Goal: Transaction & Acquisition: Obtain resource

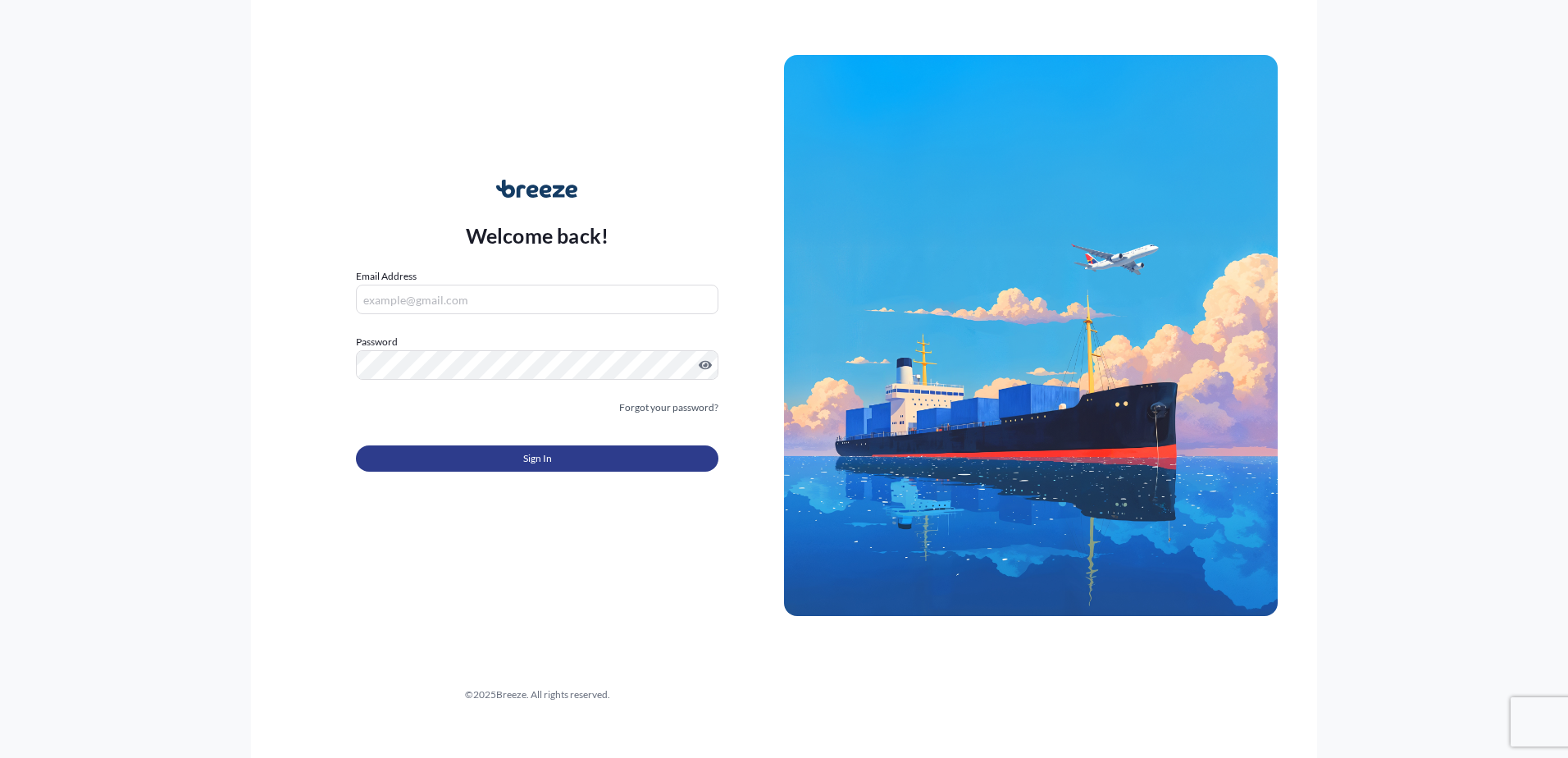
type input "[PERSON_NAME][EMAIL_ADDRESS][DOMAIN_NAME]"
click at [535, 460] on span "Sign In" at bounding box center [537, 458] width 29 height 16
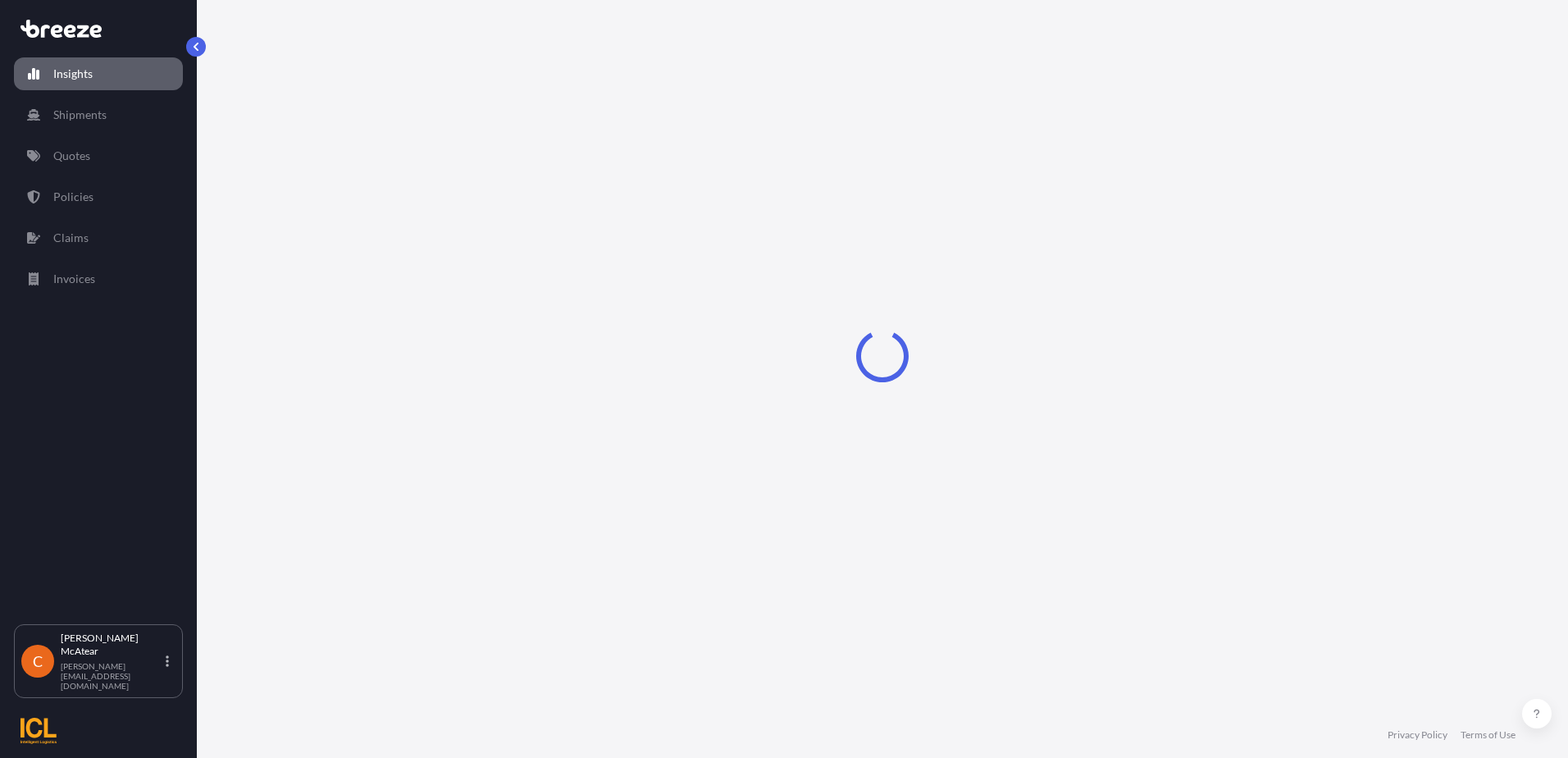
select select "2025"
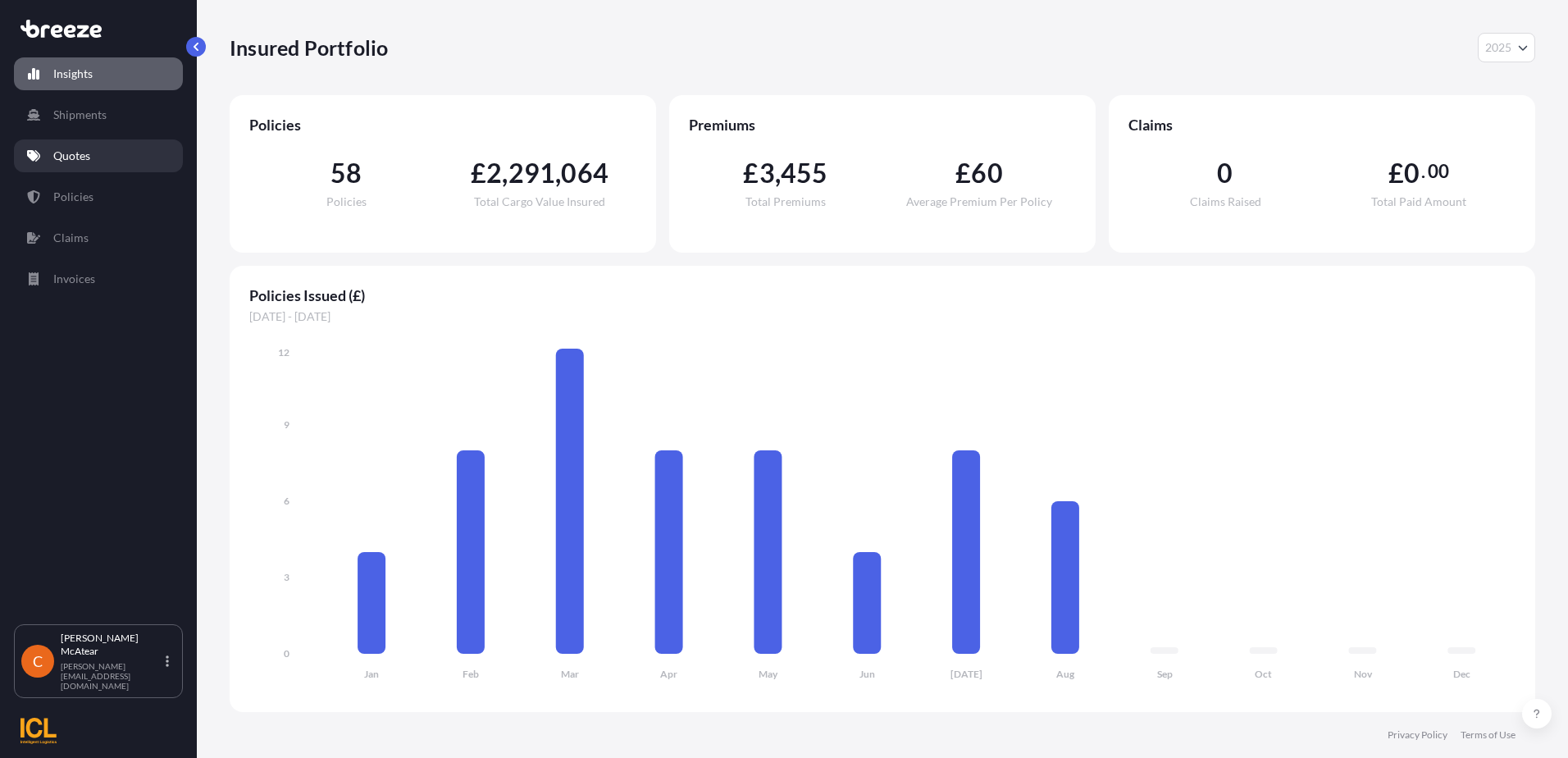
click at [88, 150] on p "Quotes" at bounding box center [71, 156] width 37 height 16
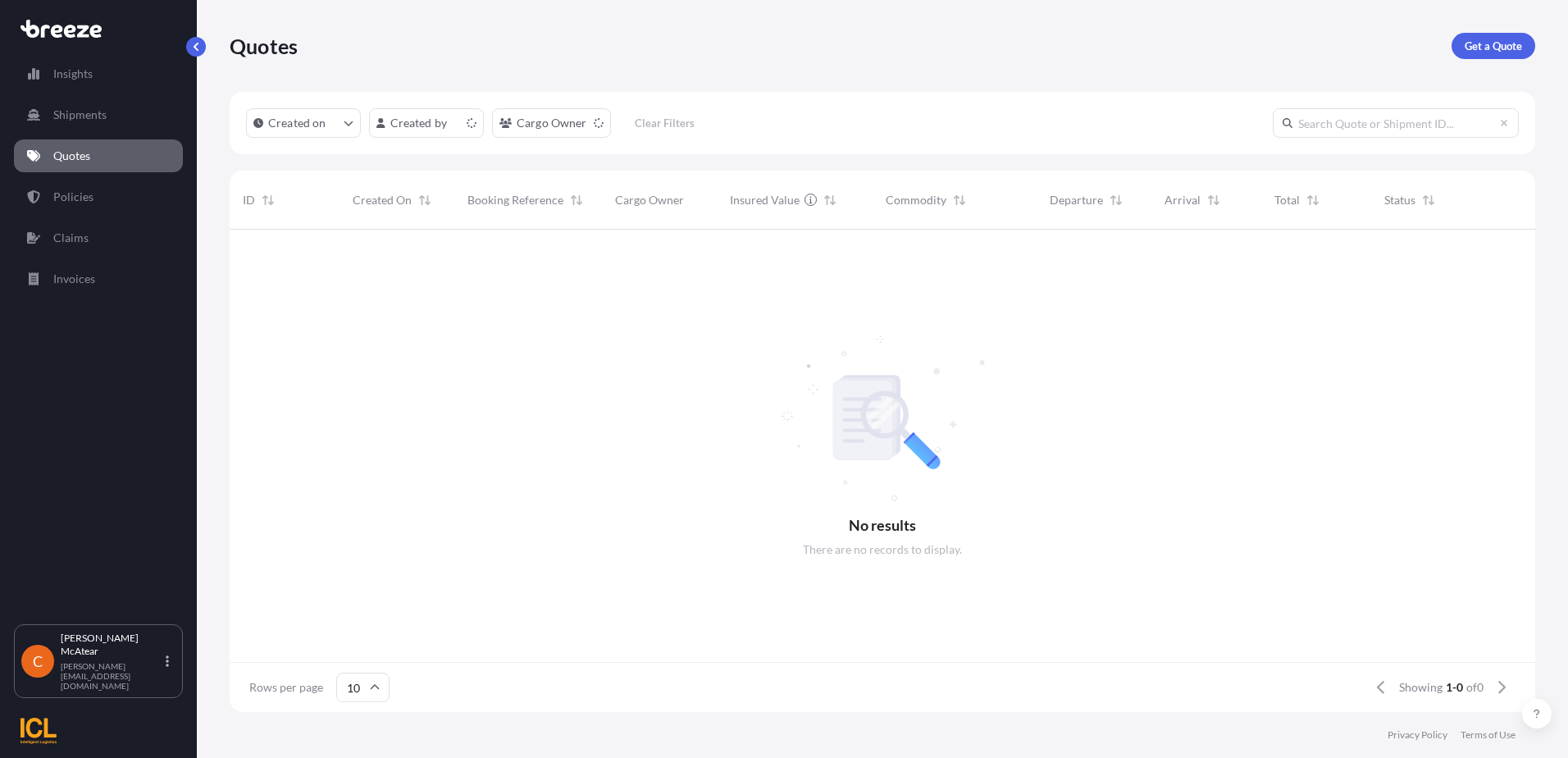
scroll to position [479, 1293]
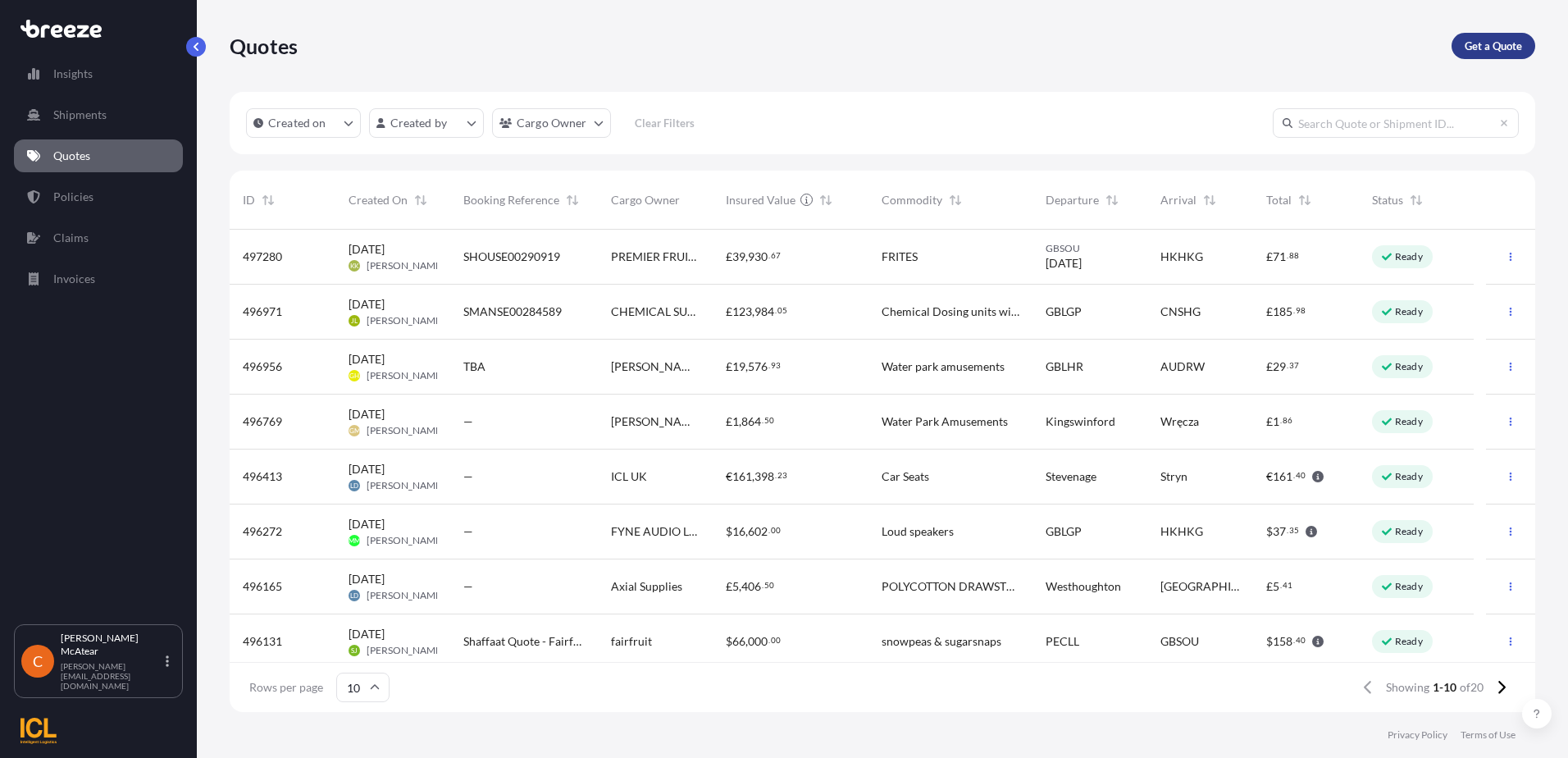
click at [1480, 41] on p "Get a Quote" at bounding box center [1493, 46] width 58 height 16
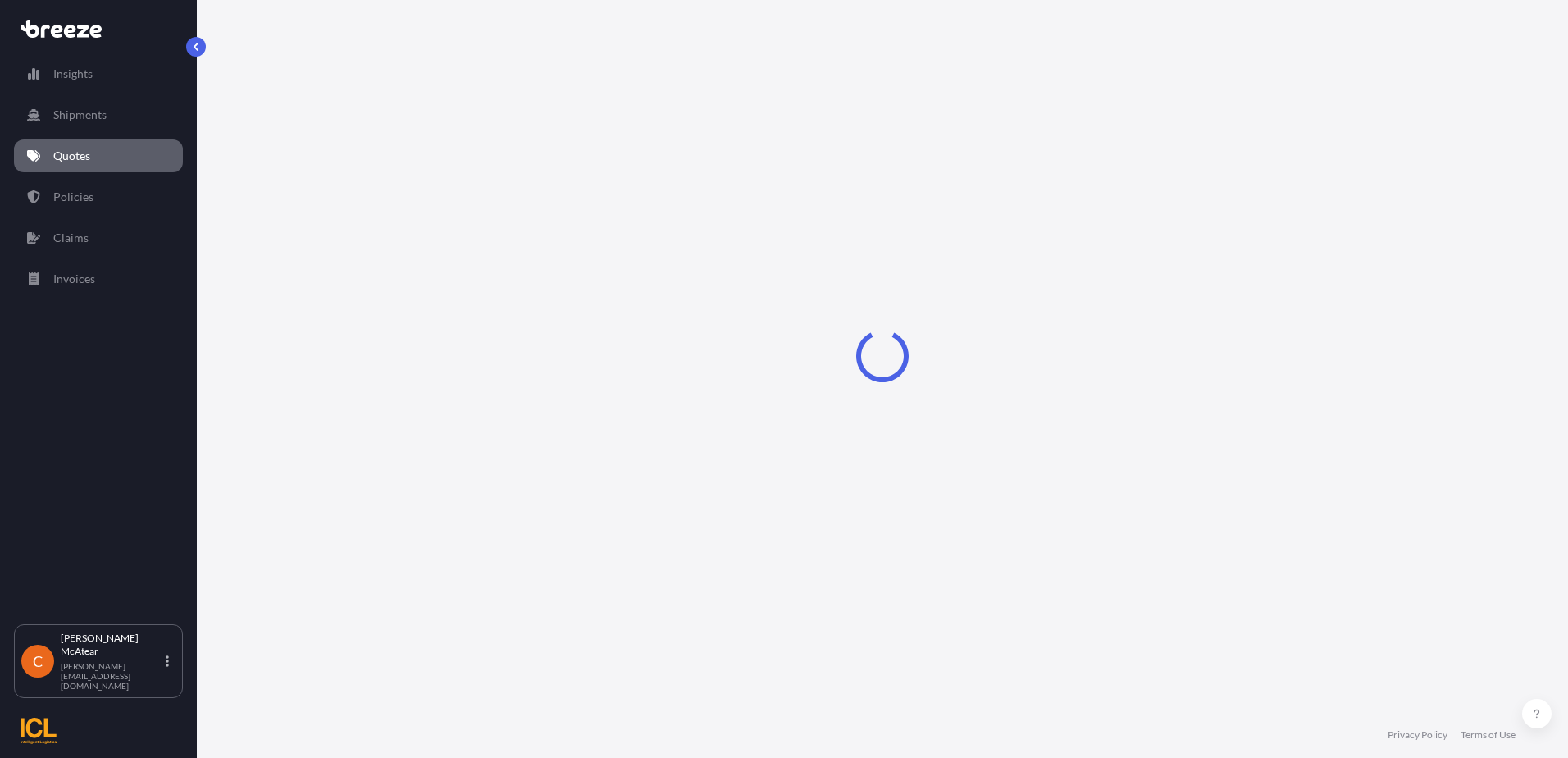
select select "Sea"
select select "1"
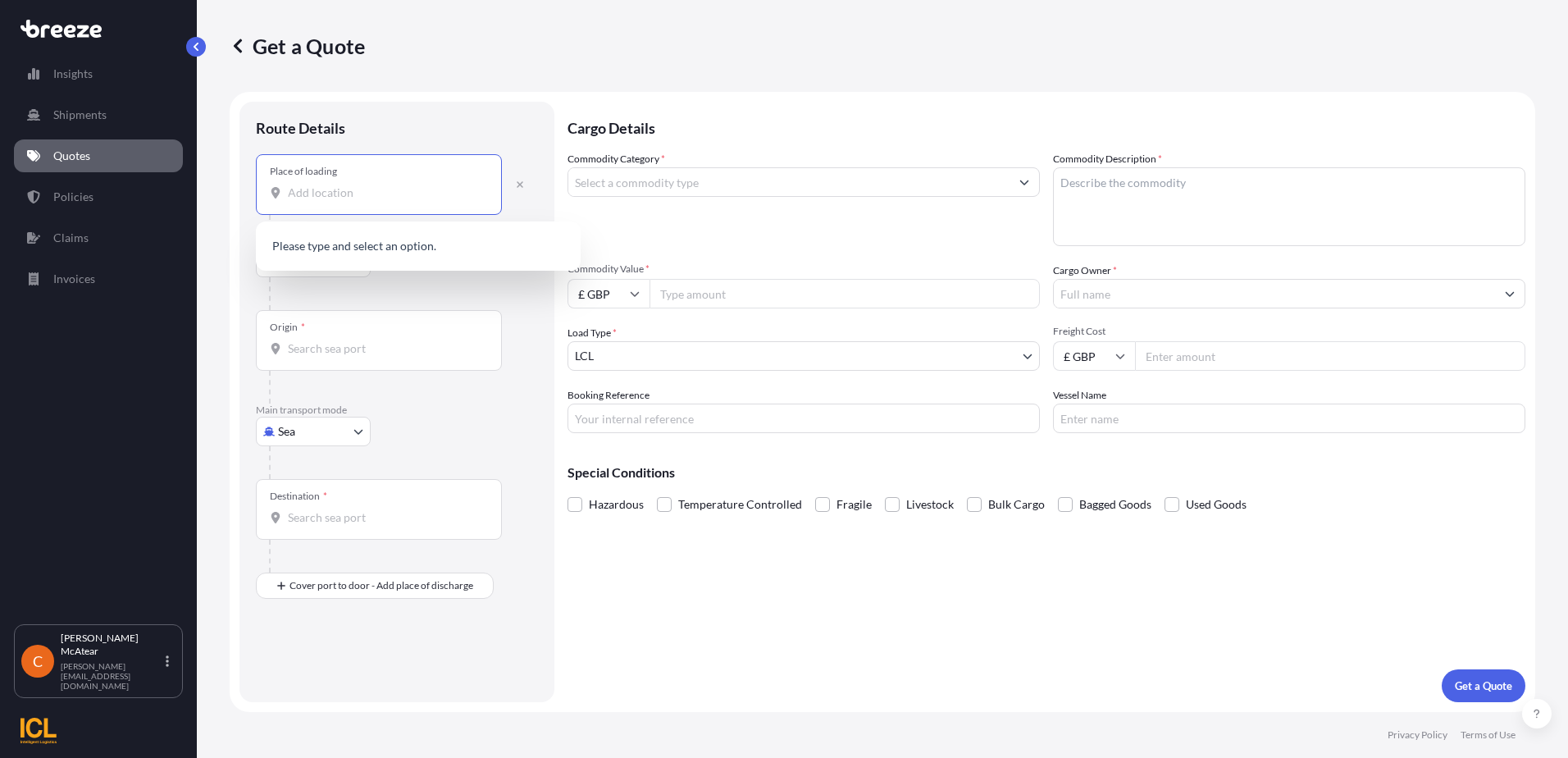
click at [369, 197] on input "Place of loading" at bounding box center [384, 193] width 194 height 16
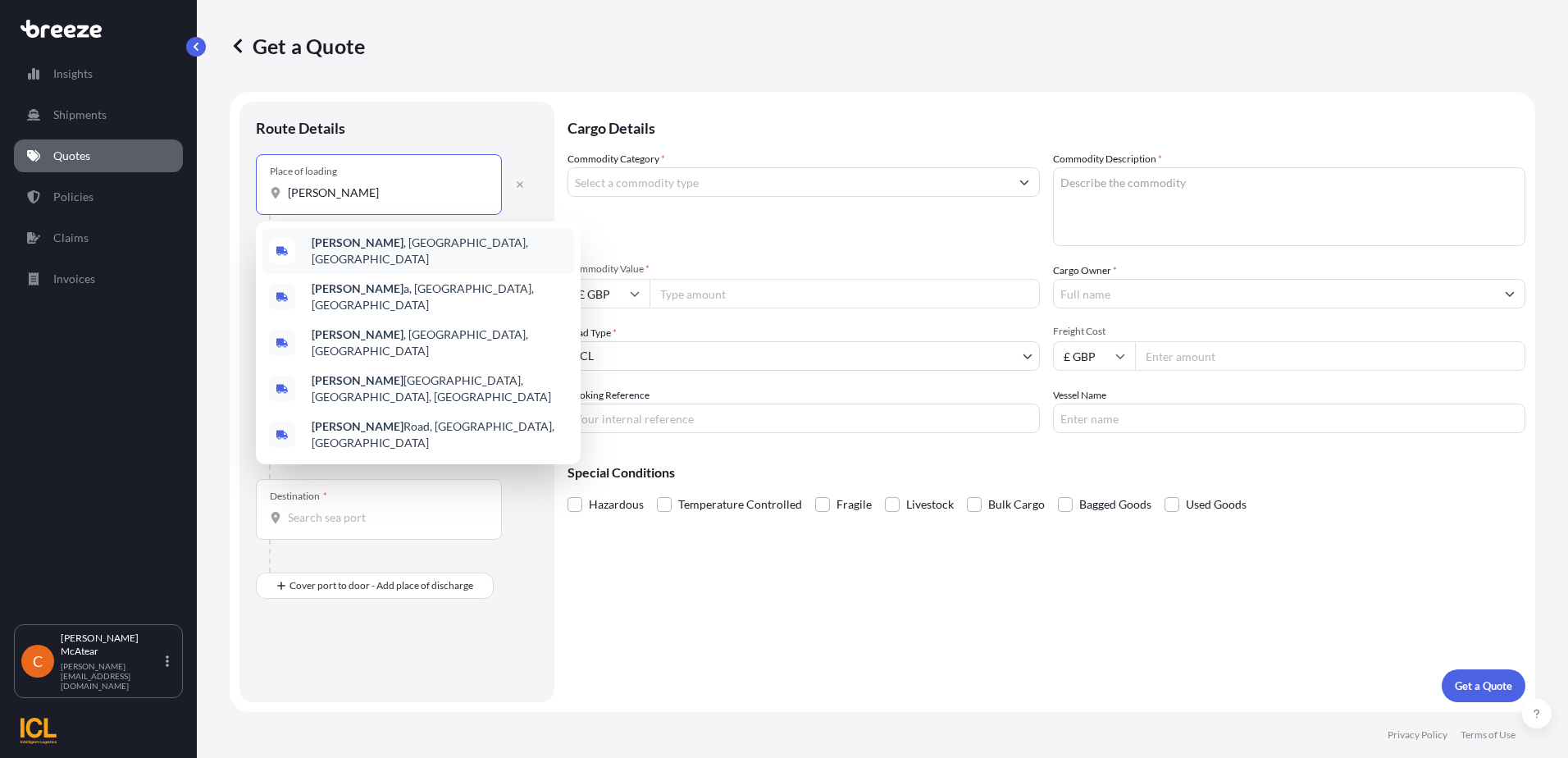
drag, startPoint x: 347, startPoint y: 194, endPoint x: 281, endPoint y: 192, distance: 66.0
click at [281, 192] on div "[PERSON_NAME]" at bounding box center [379, 193] width 218 height 16
type input "ibrox"
drag, startPoint x: 323, startPoint y: 190, endPoint x: 248, endPoint y: 97, distance: 119.5
click at [267, 187] on div "Place of loading ibrox" at bounding box center [378, 184] width 246 height 60
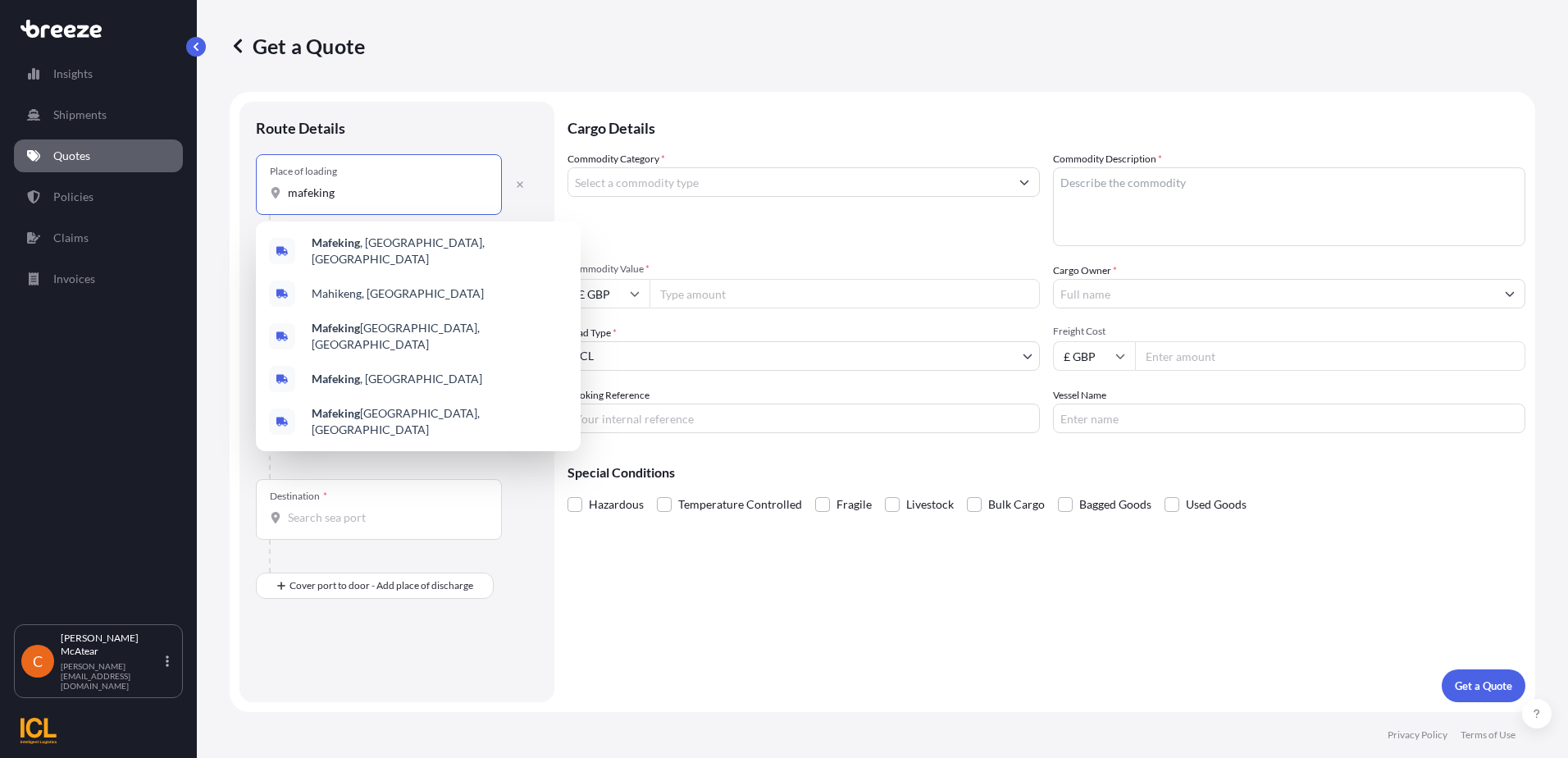
drag, startPoint x: 340, startPoint y: 191, endPoint x: 262, endPoint y: 190, distance: 78.0
click at [262, 190] on div "Place of loading mafeking" at bounding box center [378, 184] width 246 height 60
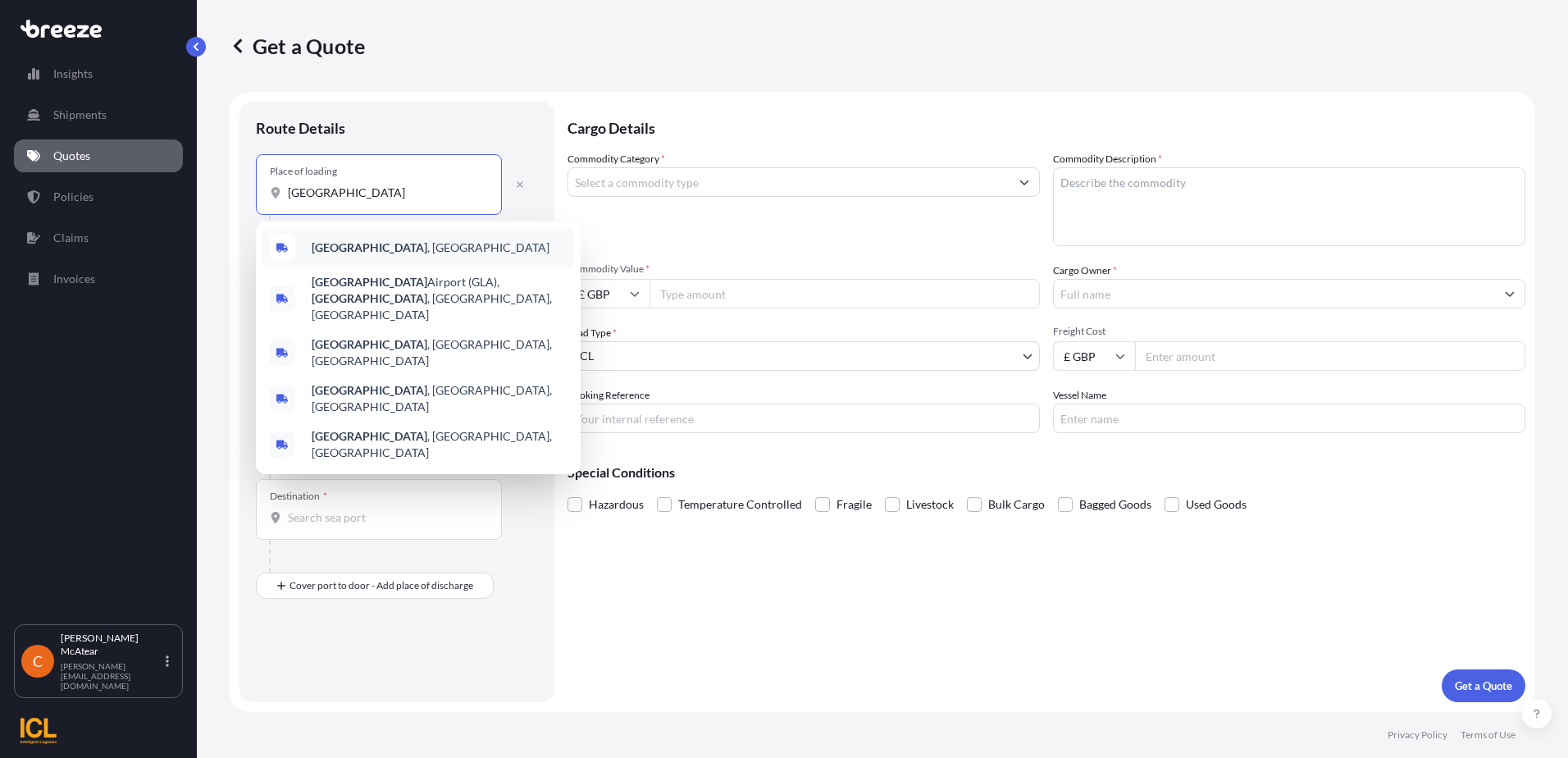
click at [389, 257] on div "[GEOGRAPHIC_DATA] , [GEOGRAPHIC_DATA]" at bounding box center [419, 248] width 311 height 40
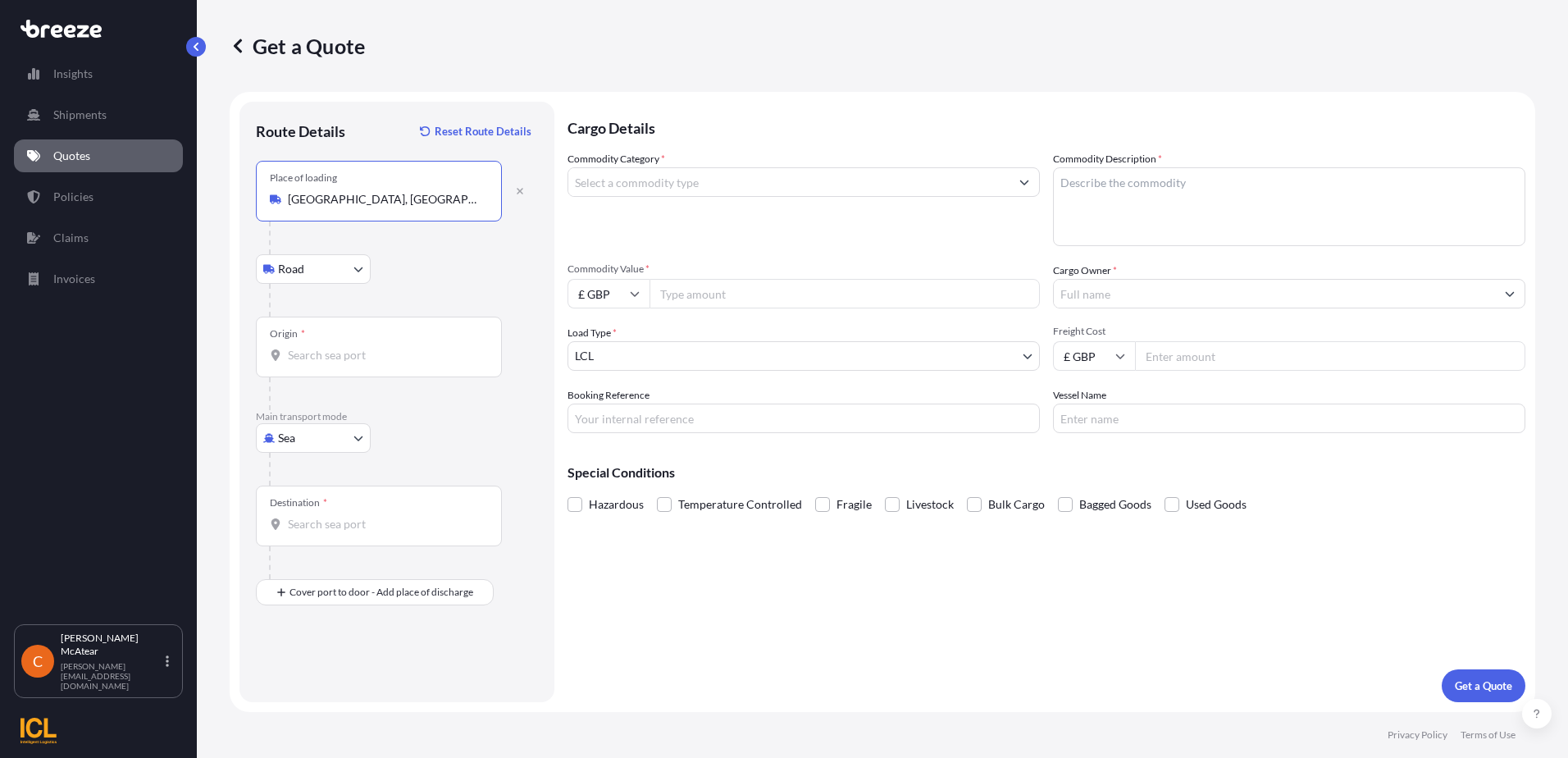
type input "[GEOGRAPHIC_DATA], [GEOGRAPHIC_DATA]"
click at [358, 353] on input "Origin *" at bounding box center [384, 355] width 194 height 16
type input "GBGRG - [GEOGRAPHIC_DATA], [GEOGRAPHIC_DATA]"
click at [328, 528] on input "Destination *" at bounding box center [384, 524] width 194 height 16
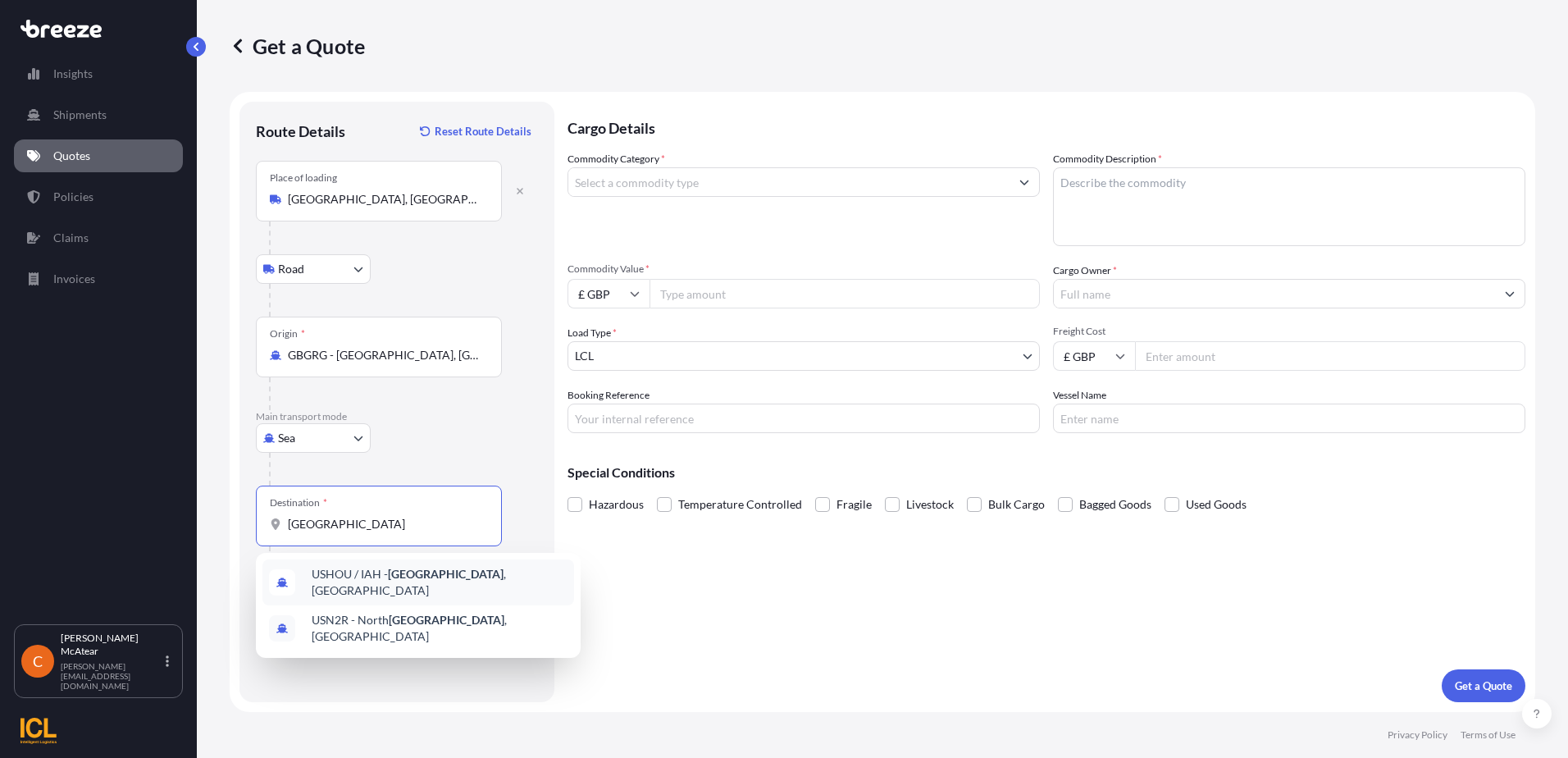
click at [502, 577] on span "USHOU / IAH - [GEOGRAPHIC_DATA] , [GEOGRAPHIC_DATA]" at bounding box center [439, 582] width 256 height 32
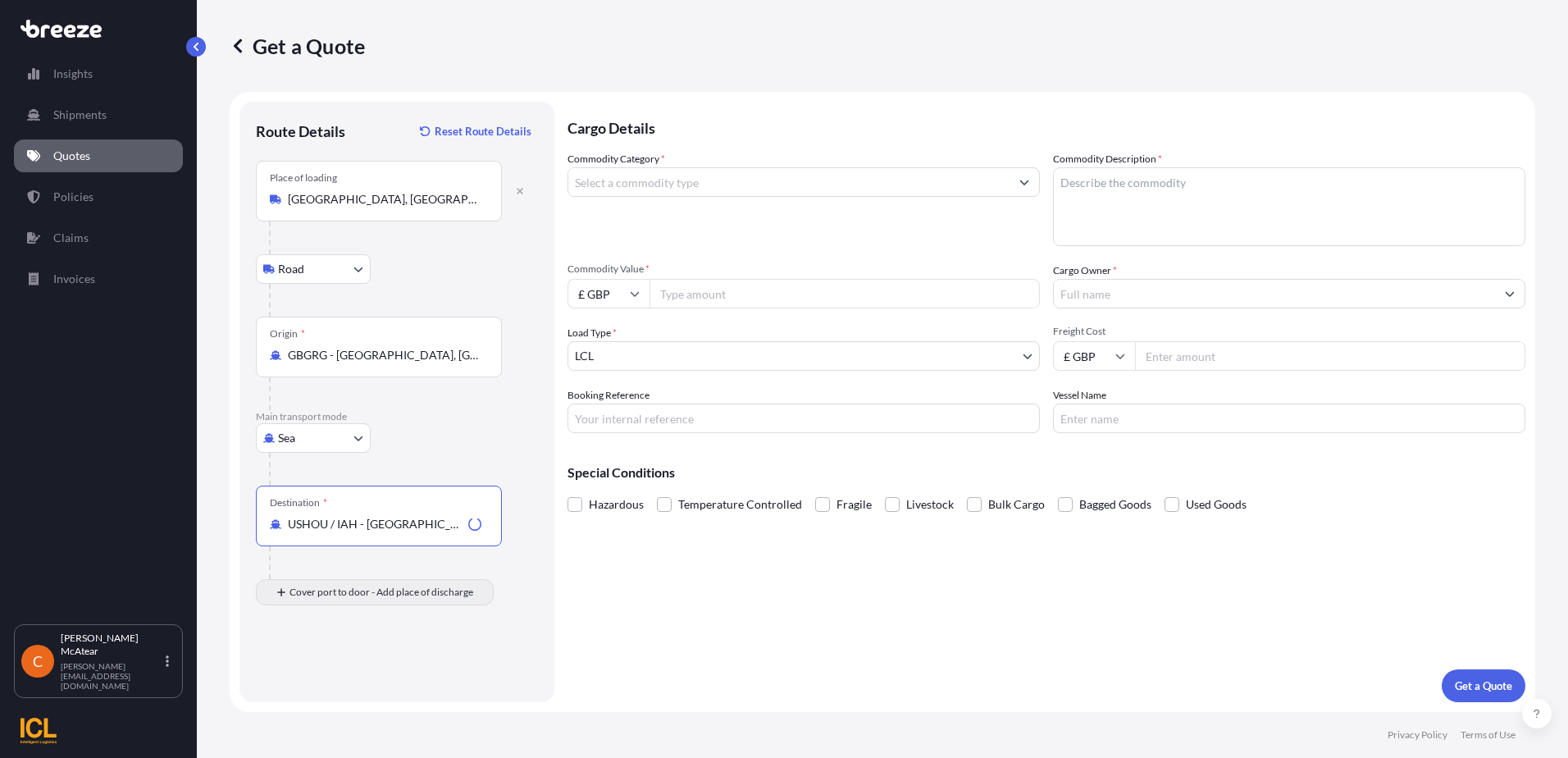
type input "USHOU / IAH - [GEOGRAPHIC_DATA], [GEOGRAPHIC_DATA]"
click at [346, 666] on div "Place of Discharge" at bounding box center [378, 671] width 246 height 60
click at [346, 672] on input "Place of Discharge" at bounding box center [384, 680] width 194 height 16
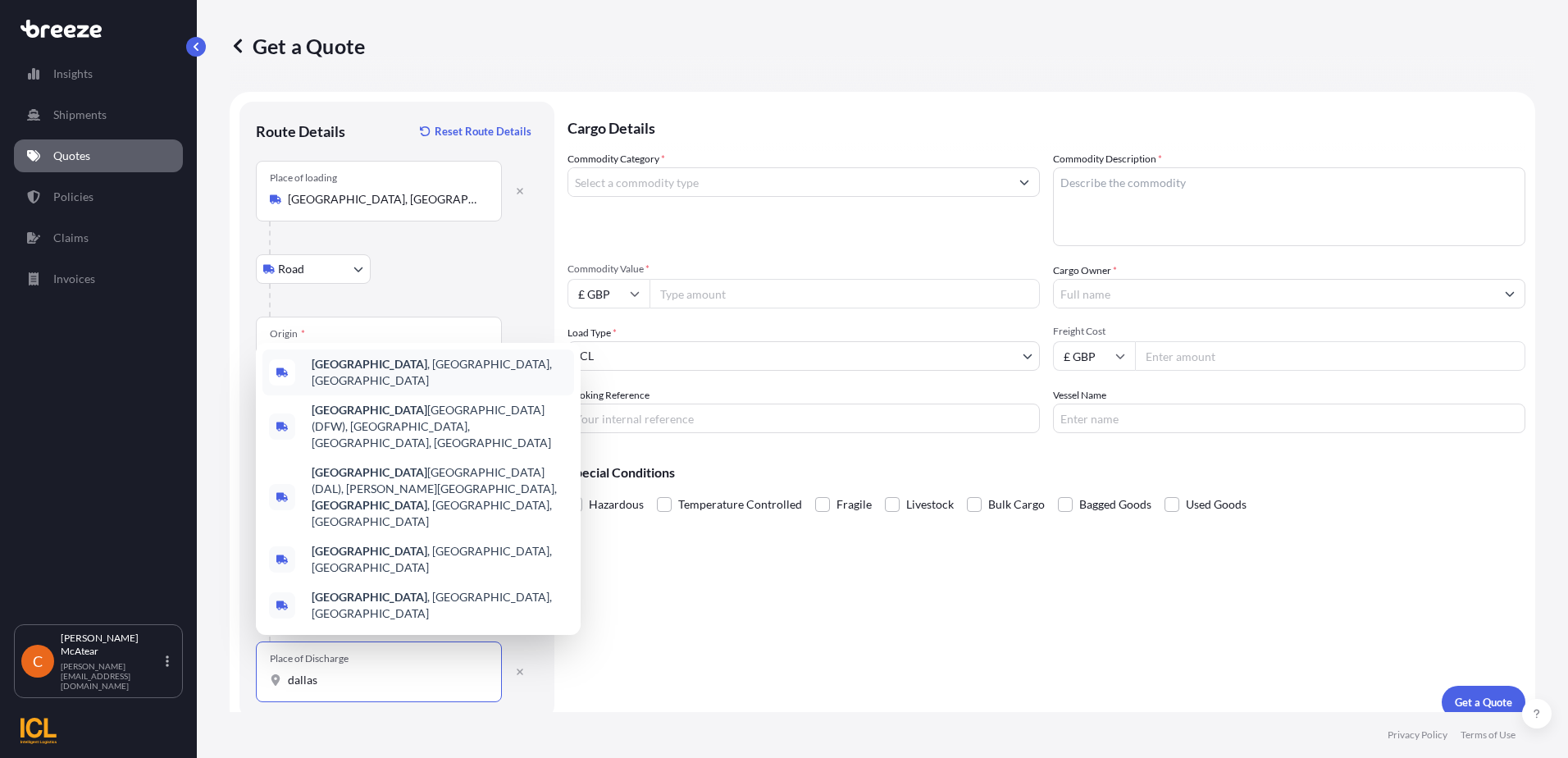
click at [414, 395] on div "[GEOGRAPHIC_DATA] , [GEOGRAPHIC_DATA], [GEOGRAPHIC_DATA]" at bounding box center [419, 372] width 311 height 46
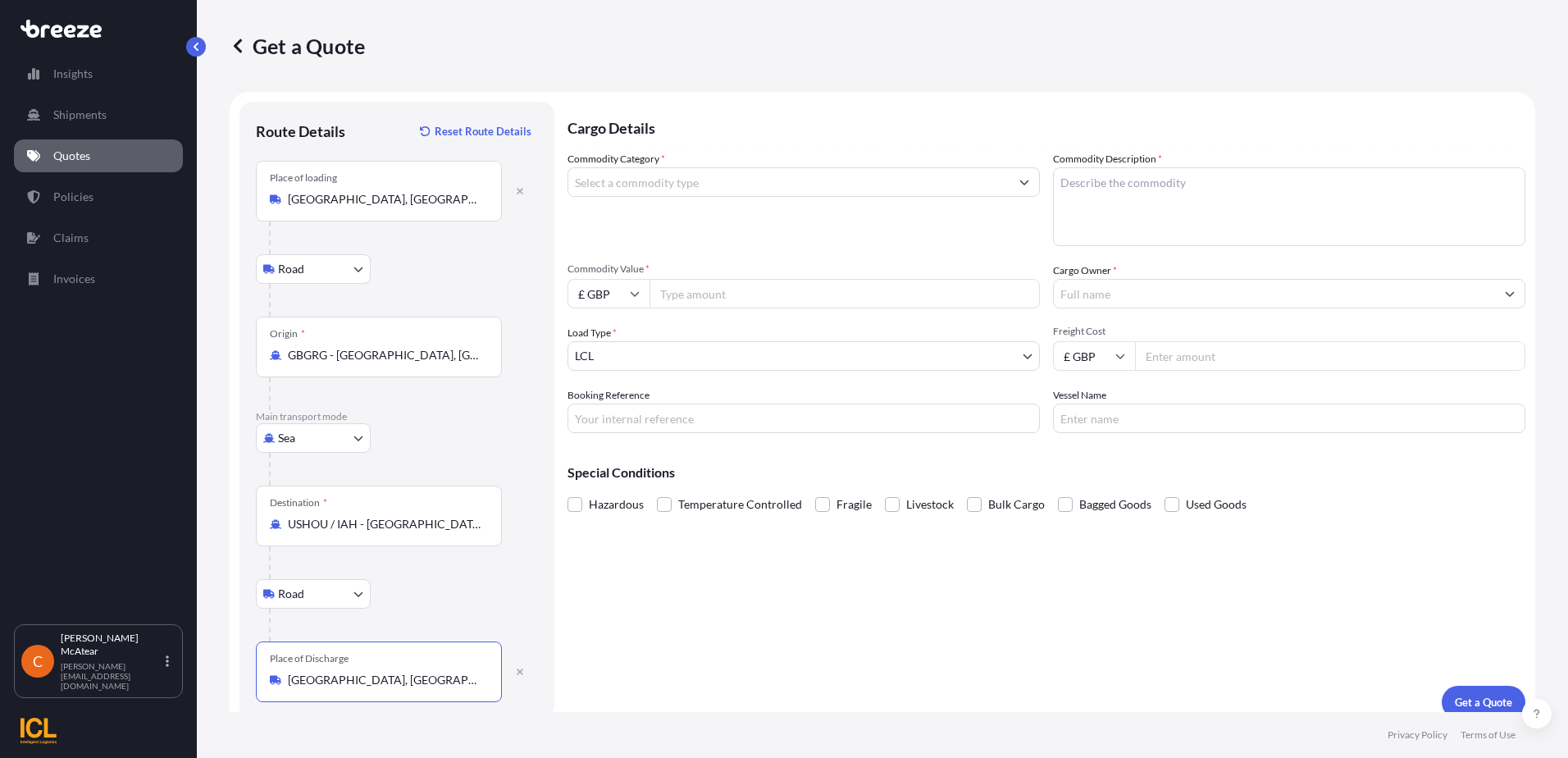
type input "[GEOGRAPHIC_DATA], [GEOGRAPHIC_DATA], [GEOGRAPHIC_DATA]"
click at [795, 188] on input "Commodity Category *" at bounding box center [789, 182] width 441 height 30
type input "9"
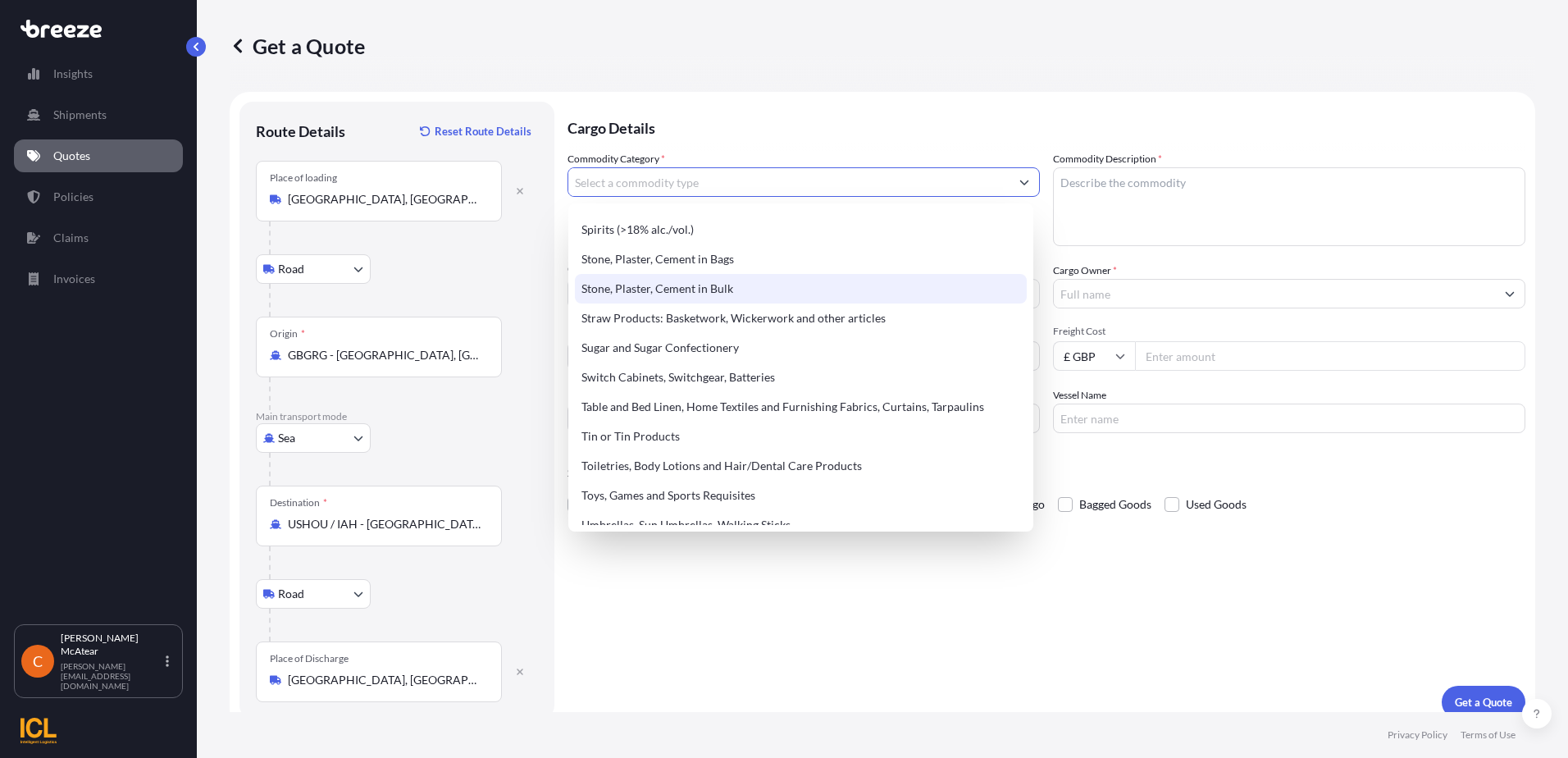
scroll to position [3444, 0]
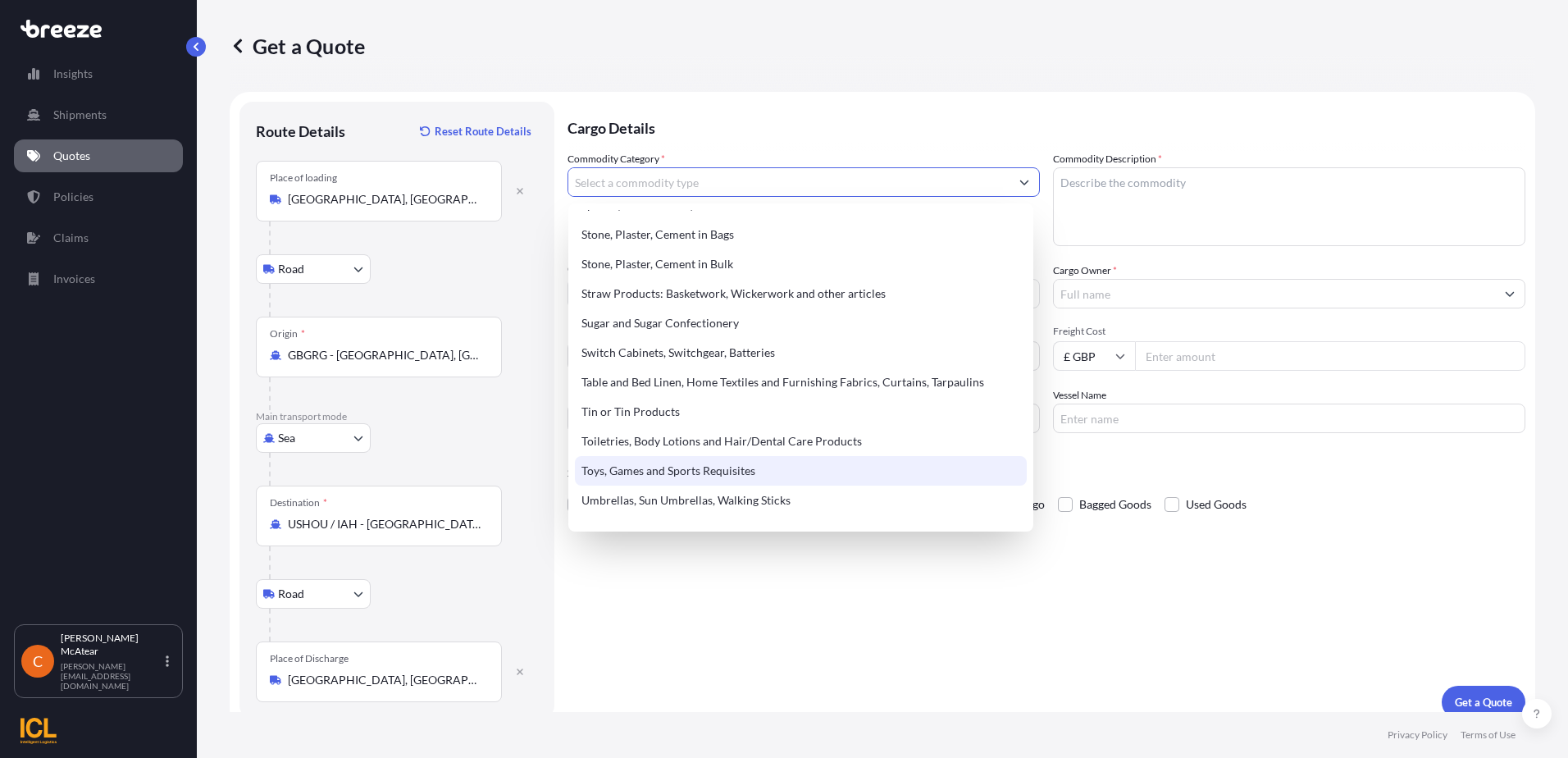
click at [807, 466] on div "Toys, Games and Sports Requisites" at bounding box center [801, 471] width 452 height 30
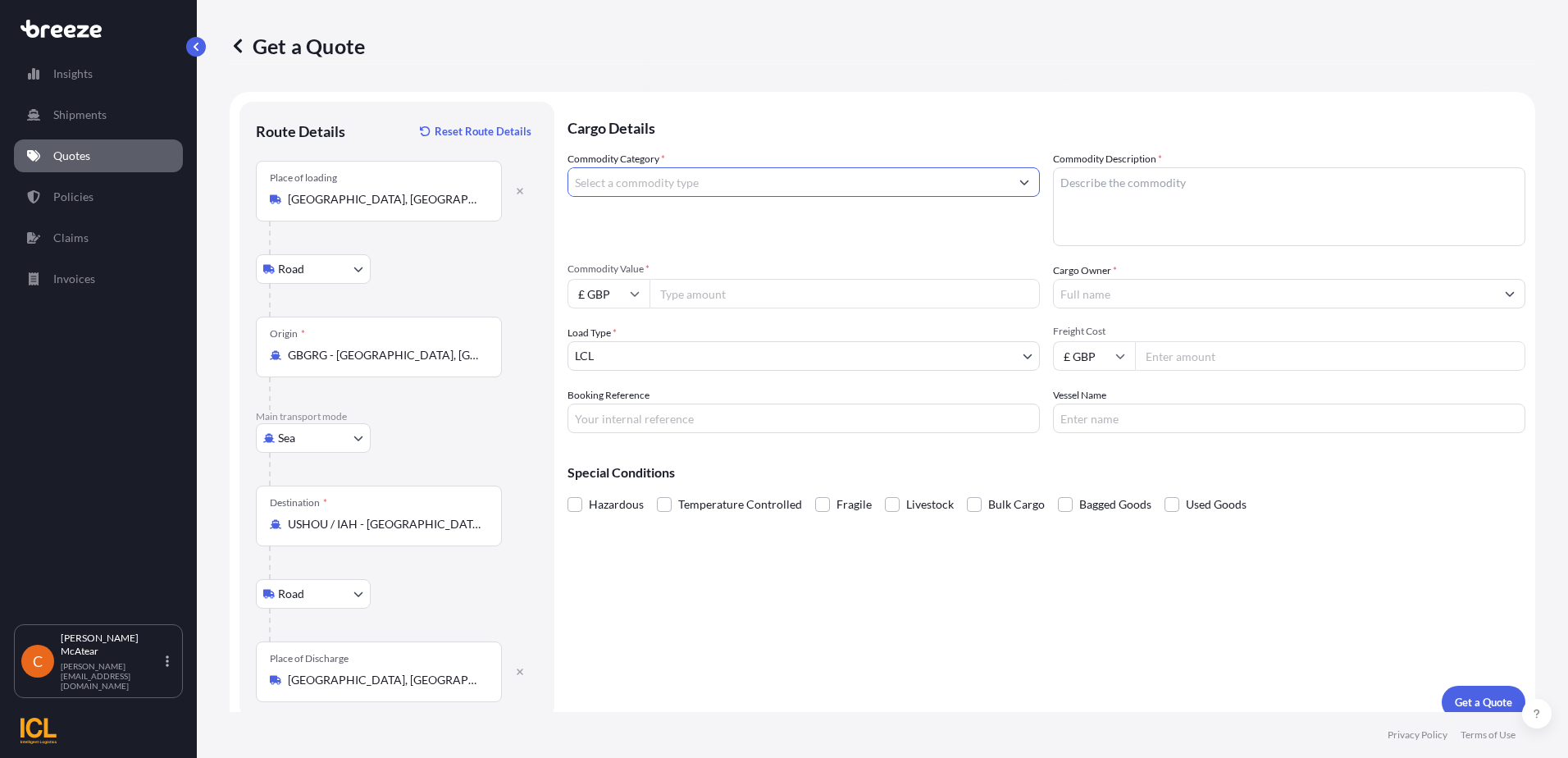
type input "Toys, Games and Sports Requisites"
click at [1129, 185] on textarea "Commodity Description *" at bounding box center [1289, 206] width 473 height 78
click at [1102, 194] on textarea "Commodity Description *" at bounding box center [1289, 206] width 473 height 78
paste textarea "New Double Surf Air Surfing Simulator"
type textarea "New Double Surf Air Surfing Simulator"
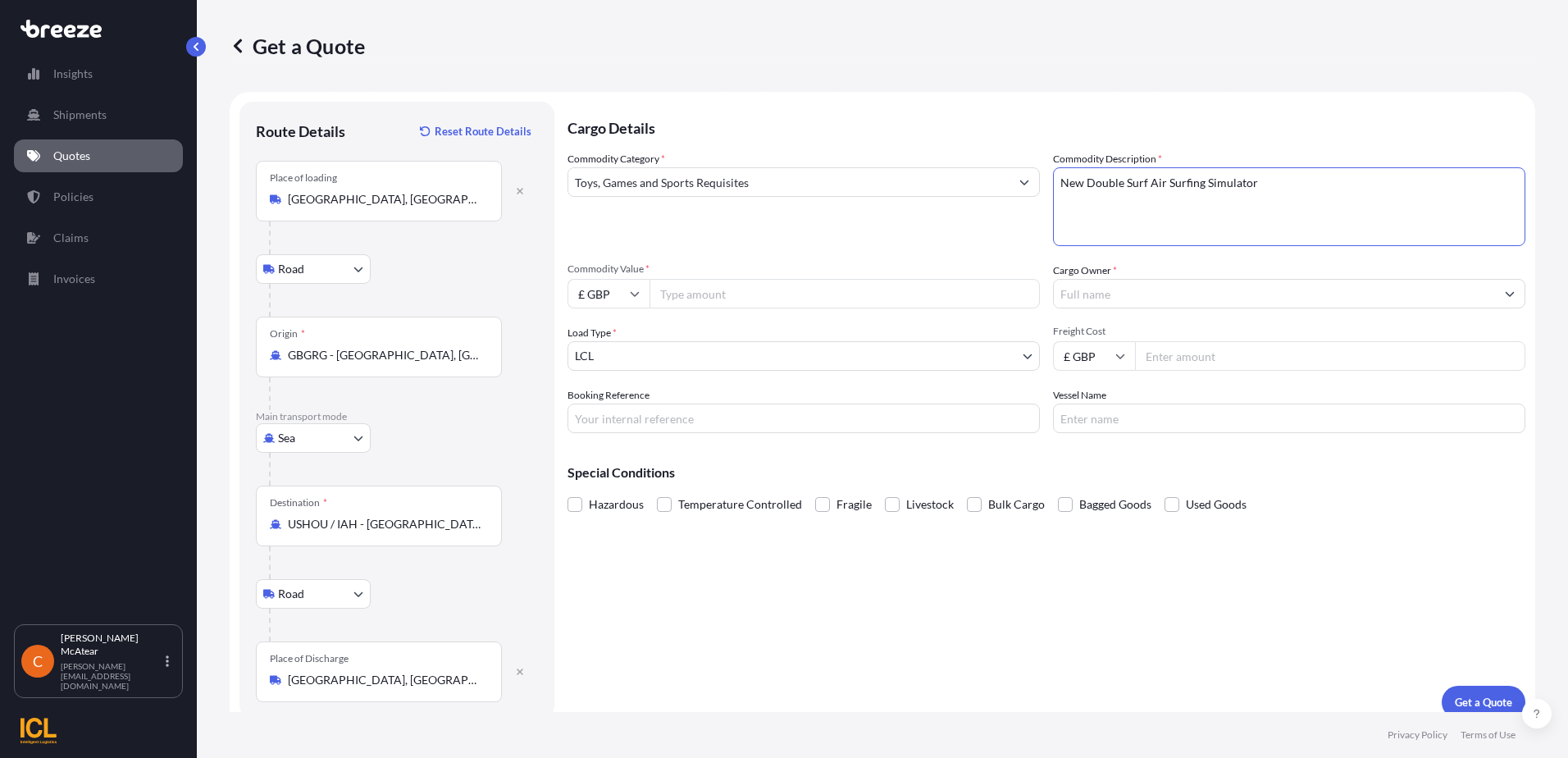
click at [771, 289] on input "Commodity Value *" at bounding box center [844, 293] width 391 height 30
type input "145000"
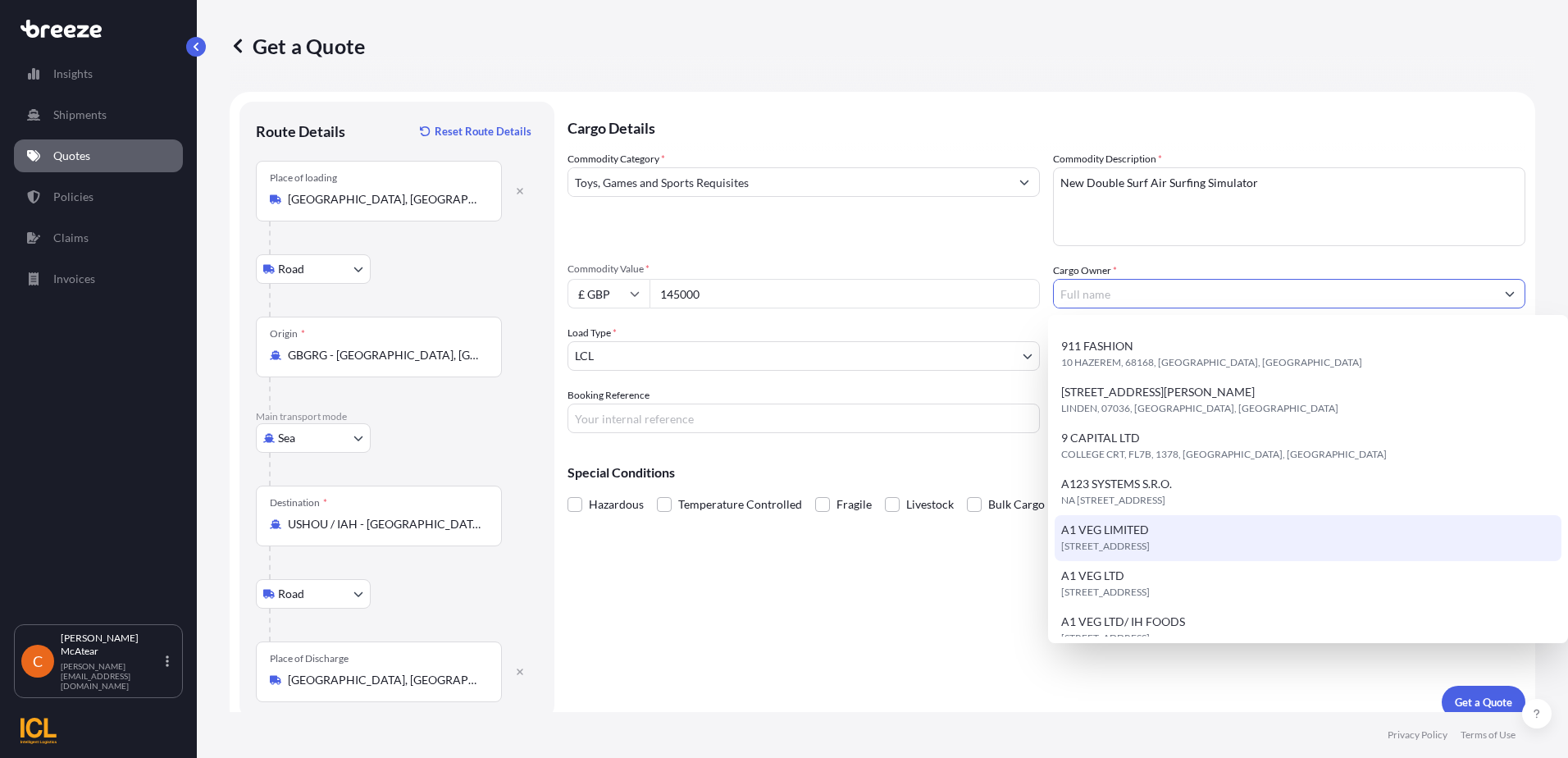
scroll to position [0, 0]
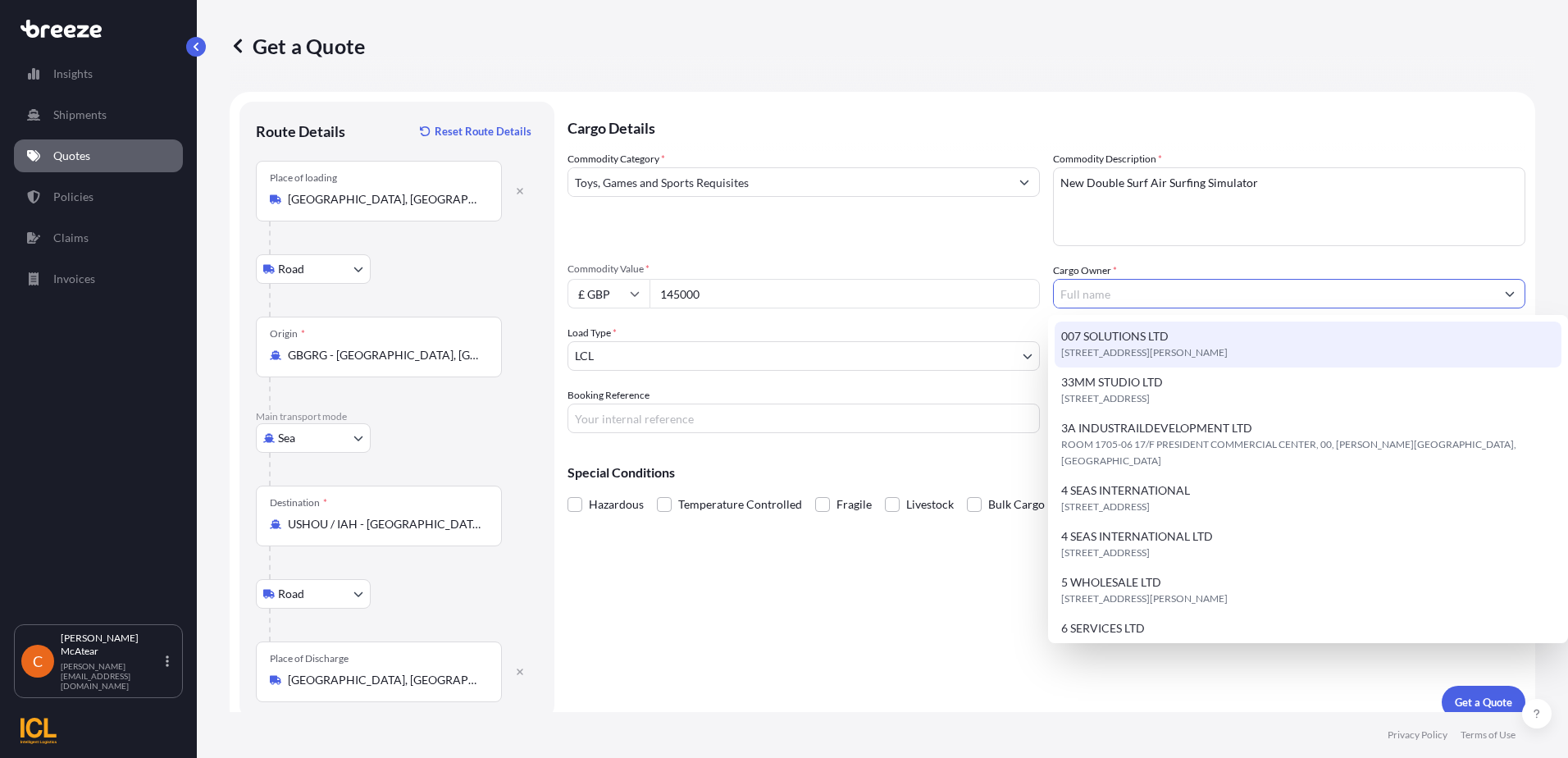
click at [1095, 290] on input "Cargo Owner *" at bounding box center [1275, 293] width 441 height 30
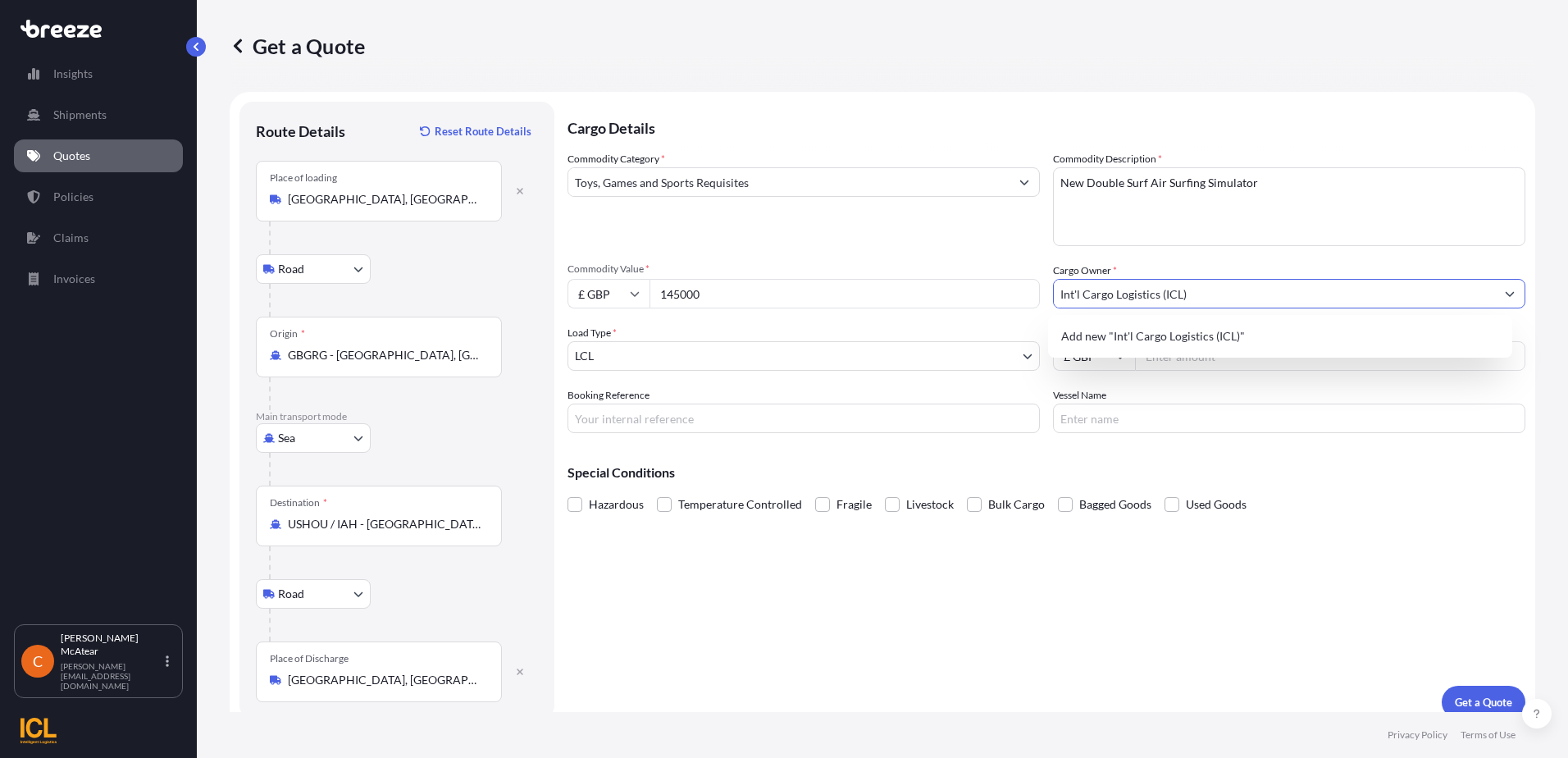
type input "Int'l Cargo Logistics (ICL)"
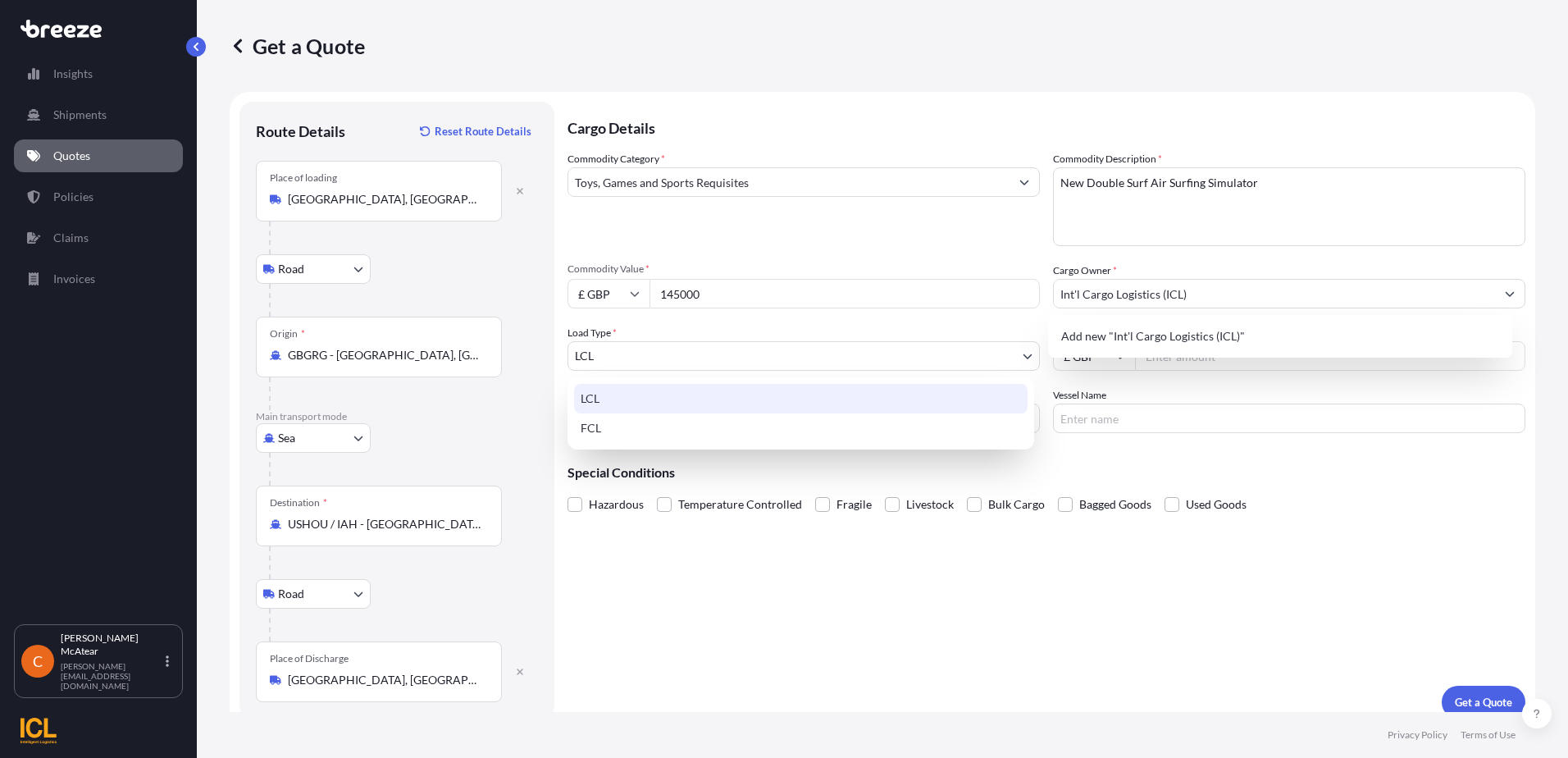
click at [749, 357] on body "0 options available. 1 option available. 0 options available. 1 option availabl…" at bounding box center [784, 379] width 1568 height 758
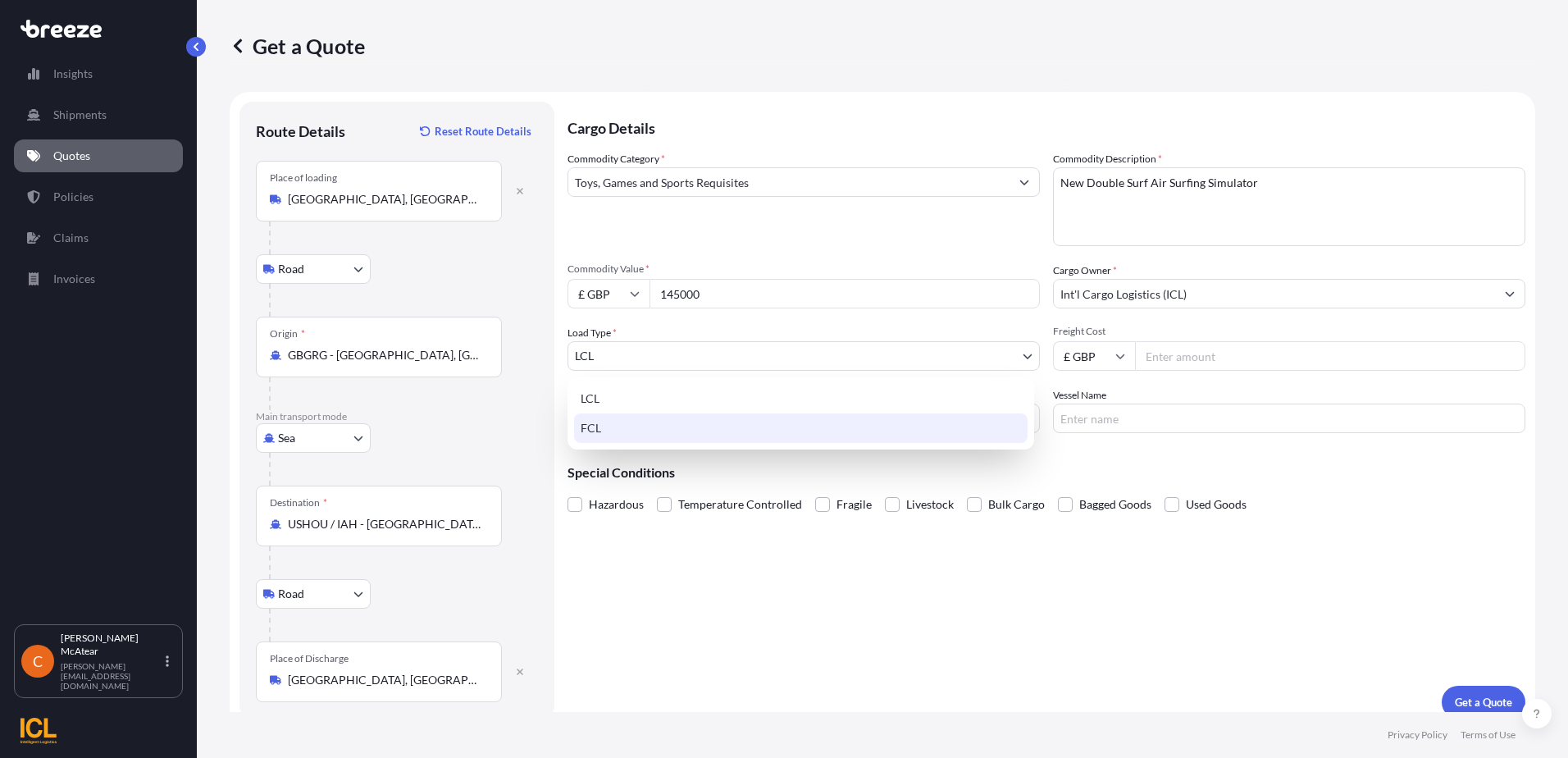
click at [650, 438] on div "FCL" at bounding box center [801, 428] width 454 height 30
select select "2"
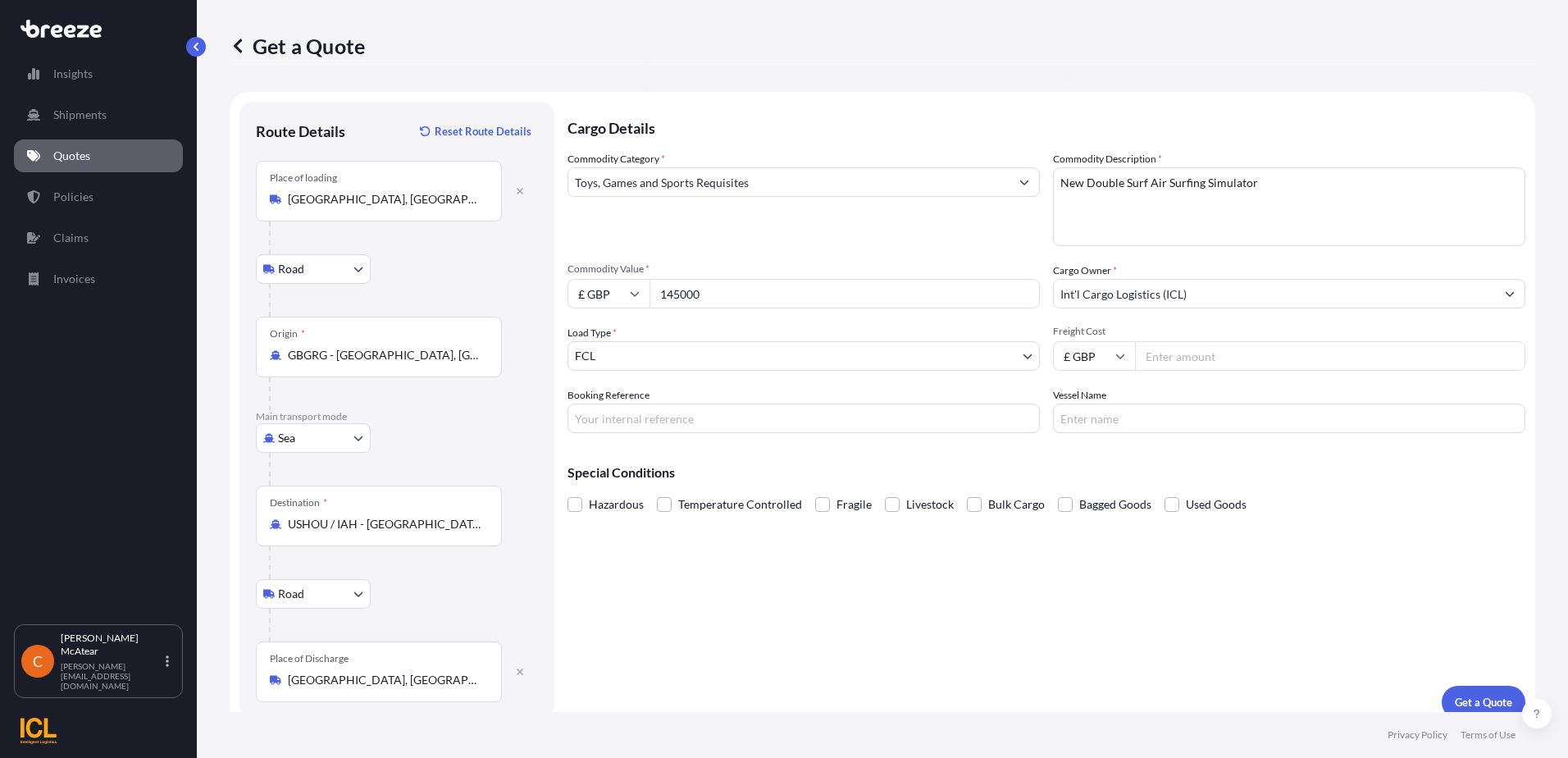
click at [1204, 358] on input "Freight Cost" at bounding box center [1330, 356] width 391 height 30
type input "3500"
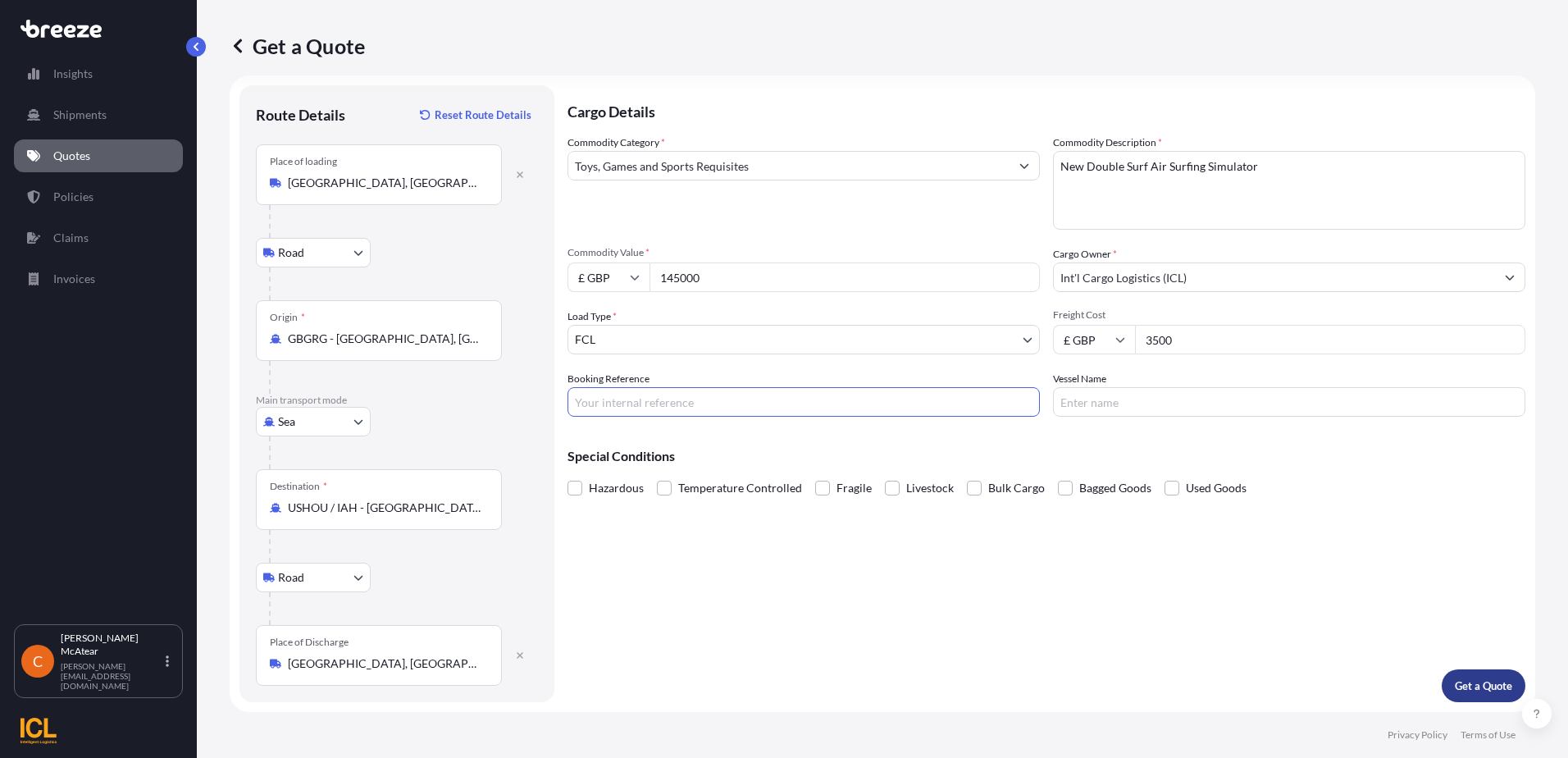
click at [1455, 680] on p "Get a Quote" at bounding box center [1483, 685] width 58 height 16
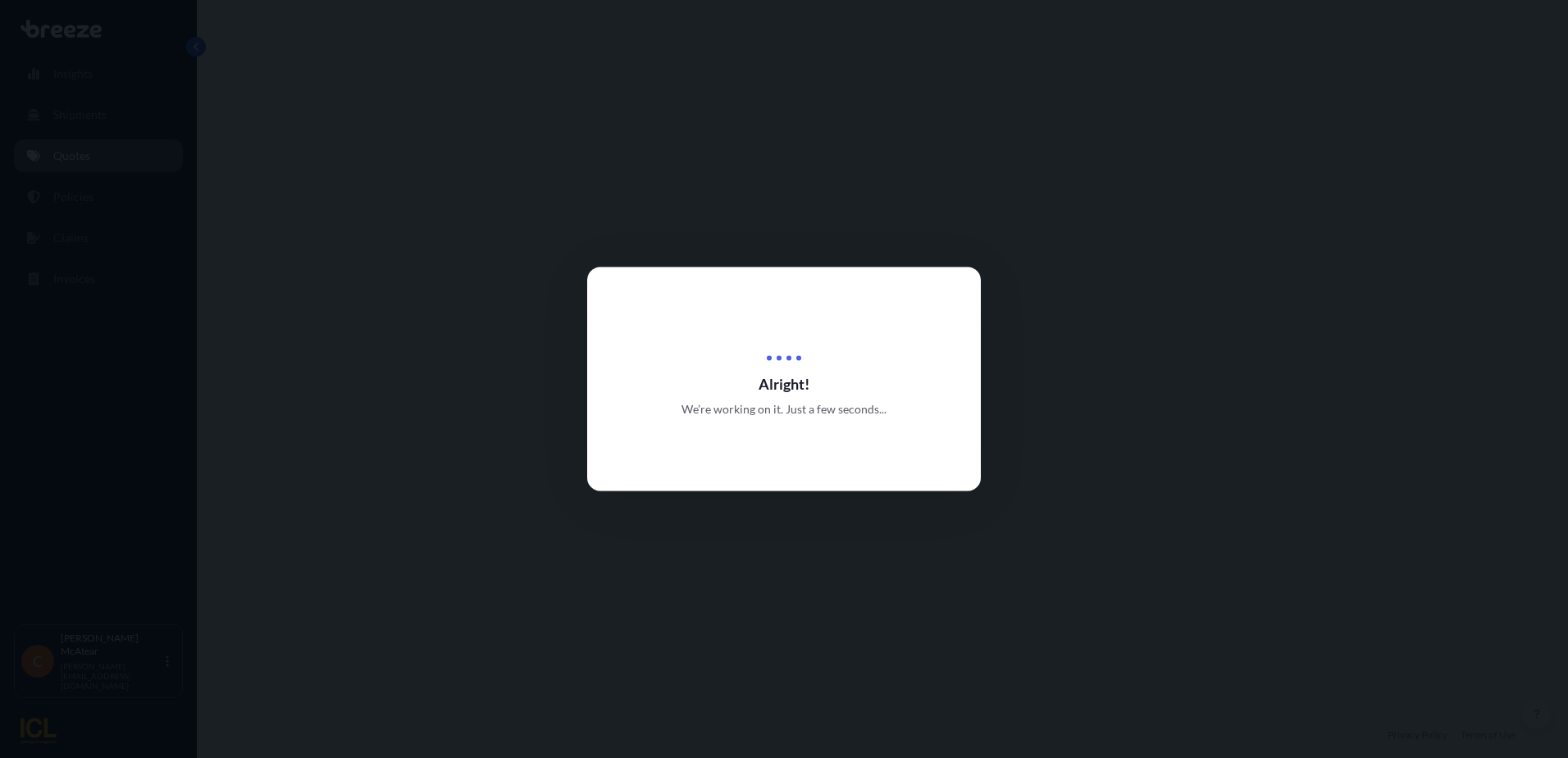
select select "Road"
select select "Sea"
select select "Road"
select select "2"
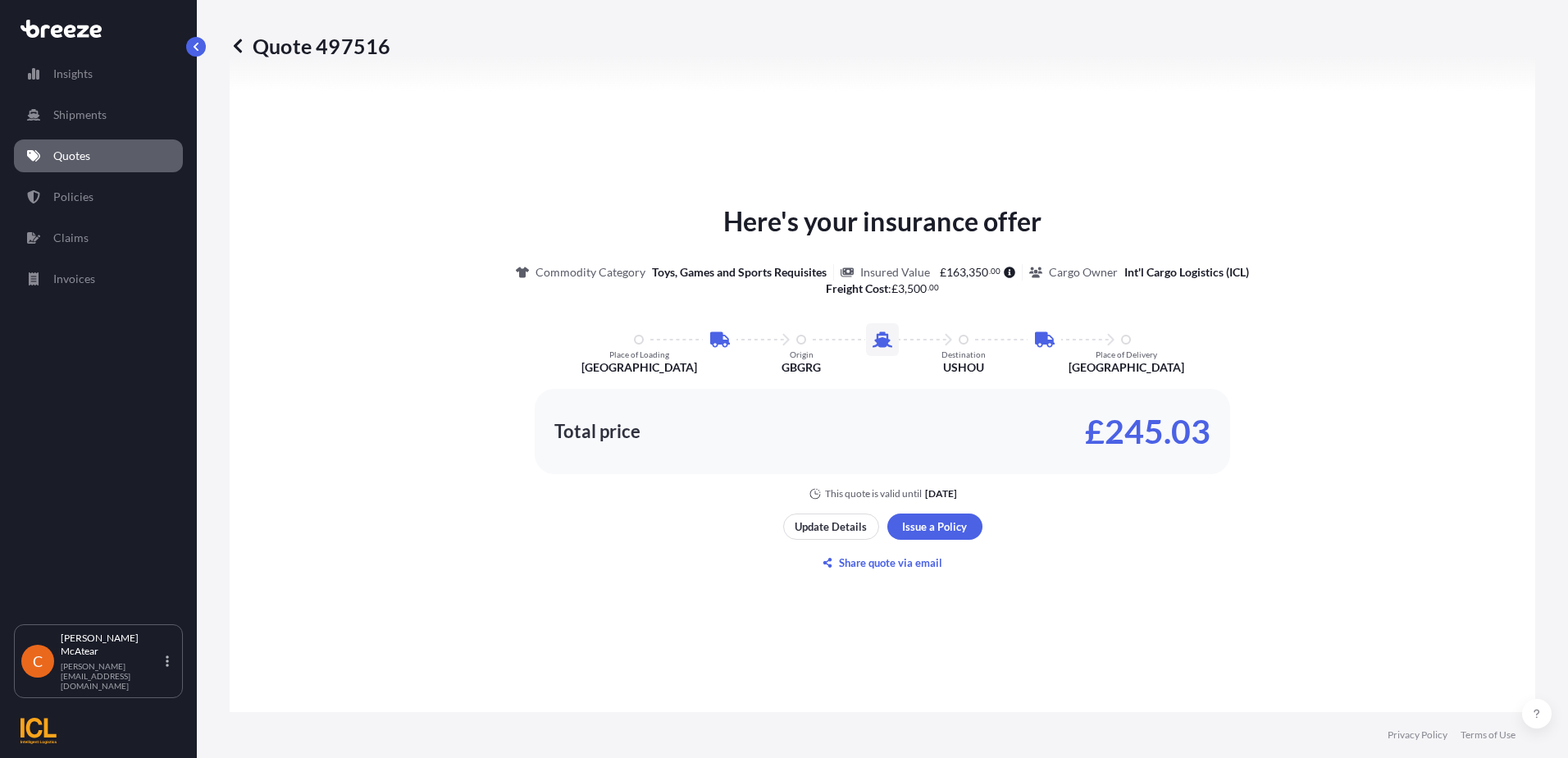
scroll to position [902, 0]
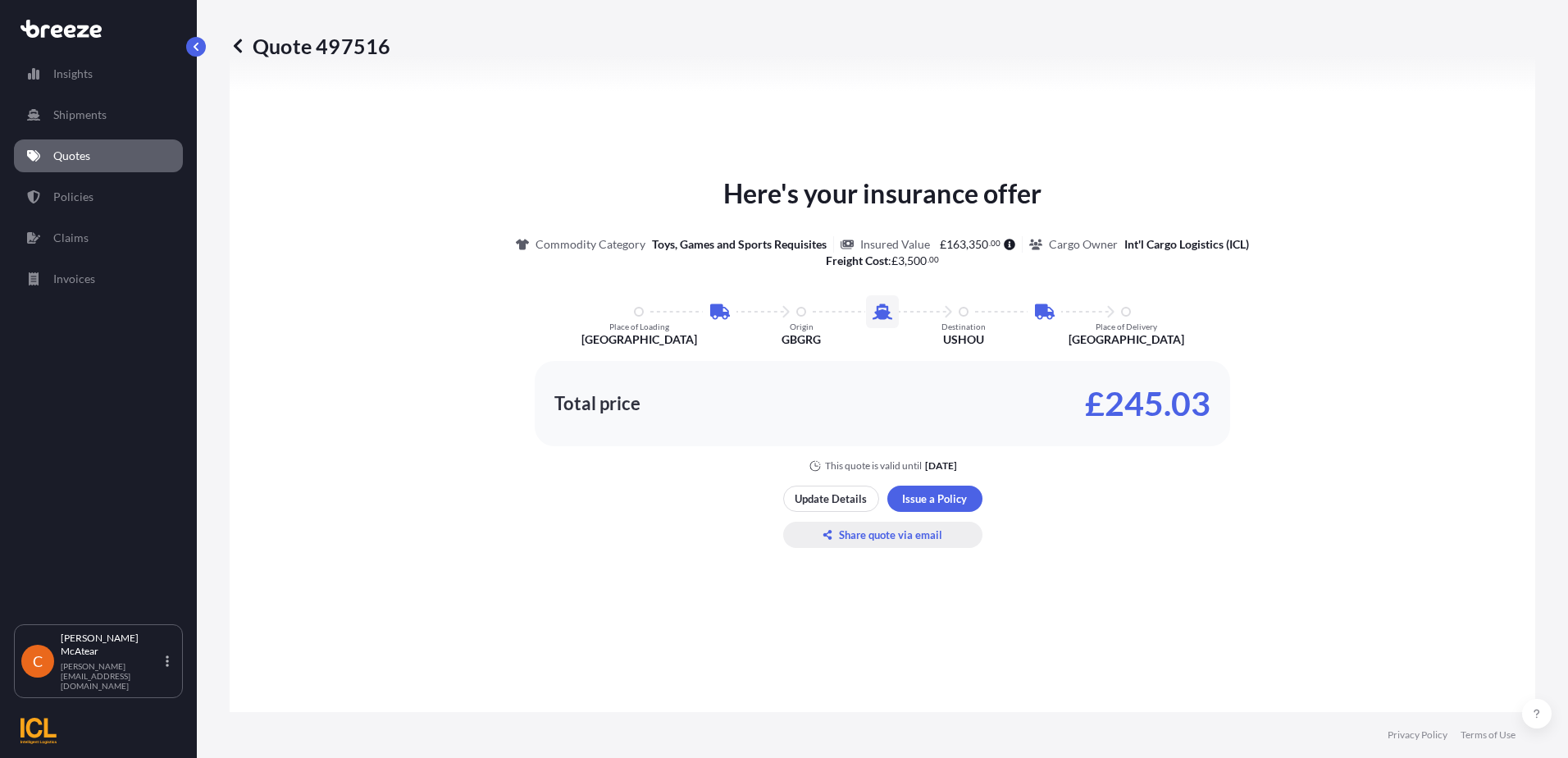
click at [872, 537] on p "Share quote via email" at bounding box center [890, 535] width 104 height 16
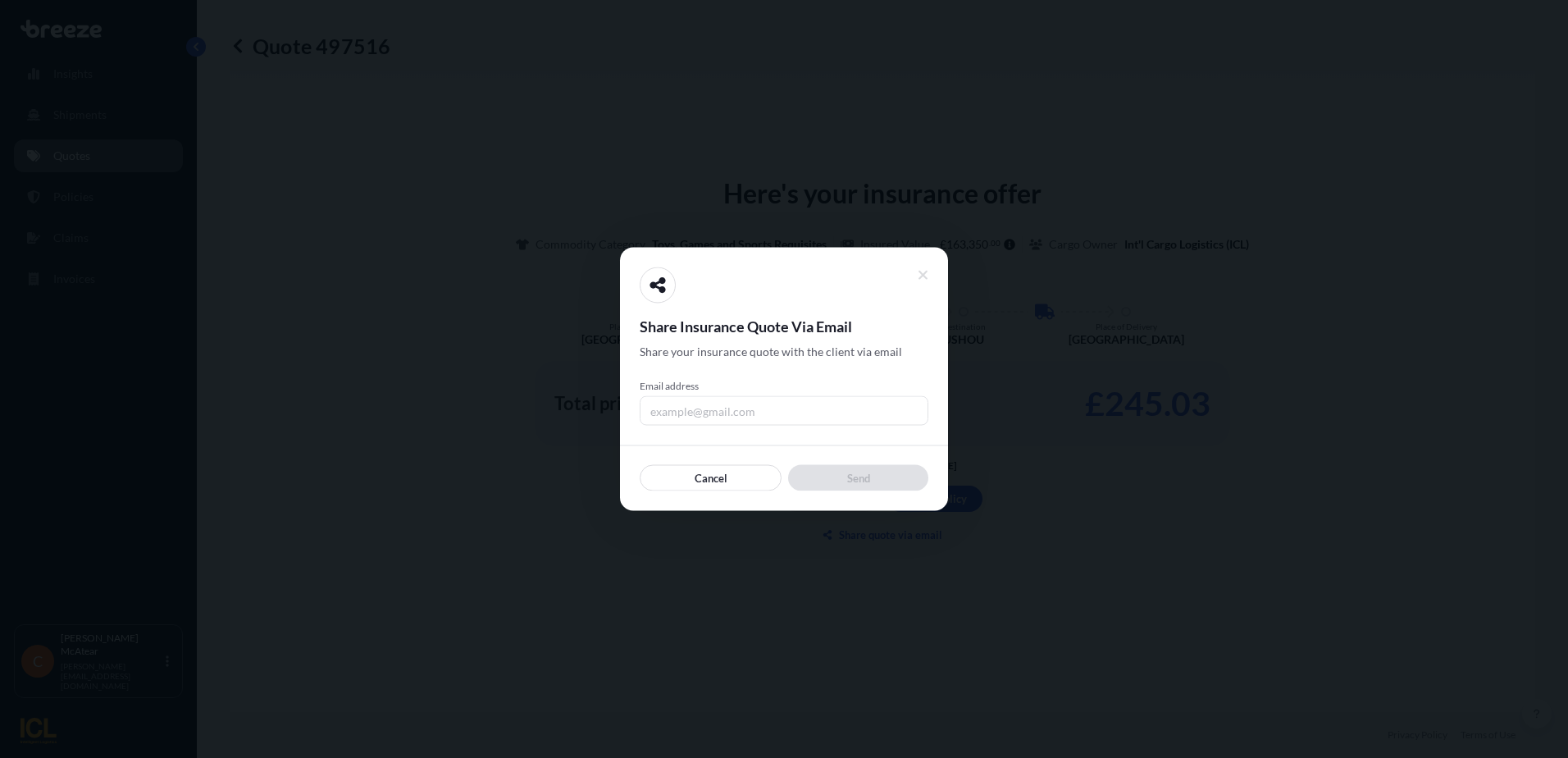
click at [729, 420] on input "Email address" at bounding box center [784, 411] width 289 height 30
type input "[PERSON_NAME][EMAIL_ADDRESS][DOMAIN_NAME]"
